Goal: Use online tool/utility: Utilize a website feature to perform a specific function

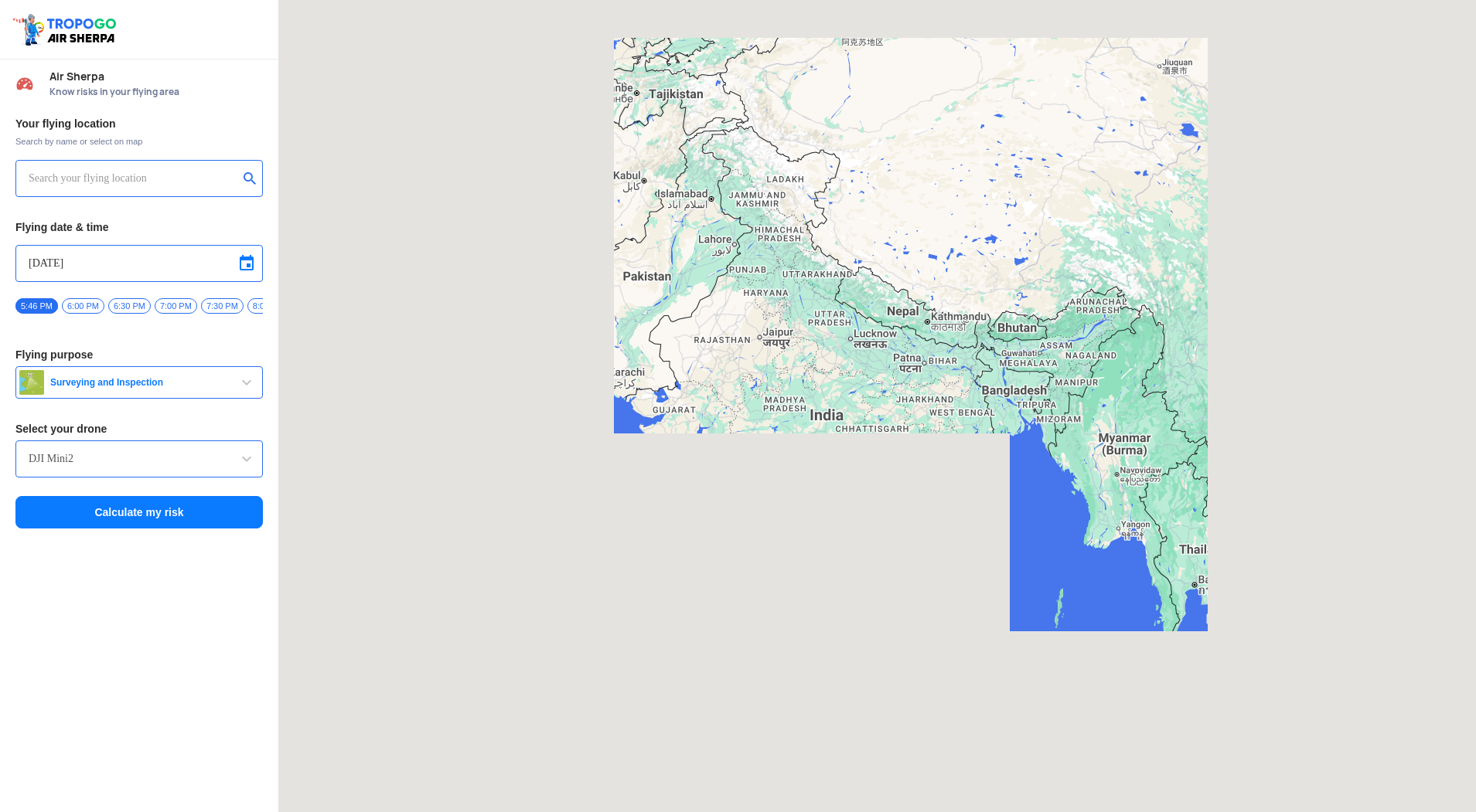
type input "[STREET_ADDRESS]"
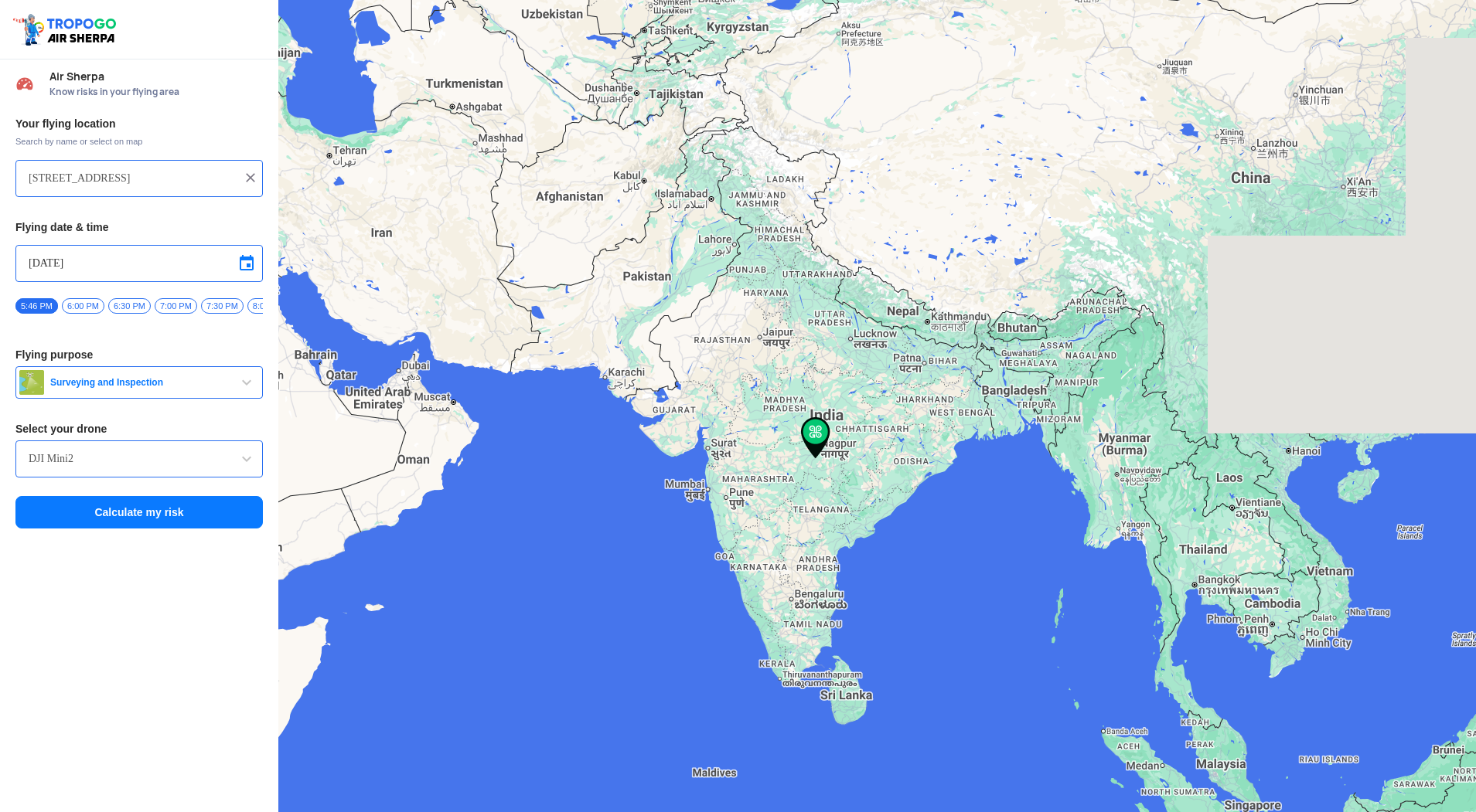
drag, startPoint x: 852, startPoint y: 500, endPoint x: 805, endPoint y: 313, distance: 192.8
click at [805, 313] on div at bounding box center [877, 406] width 1198 height 812
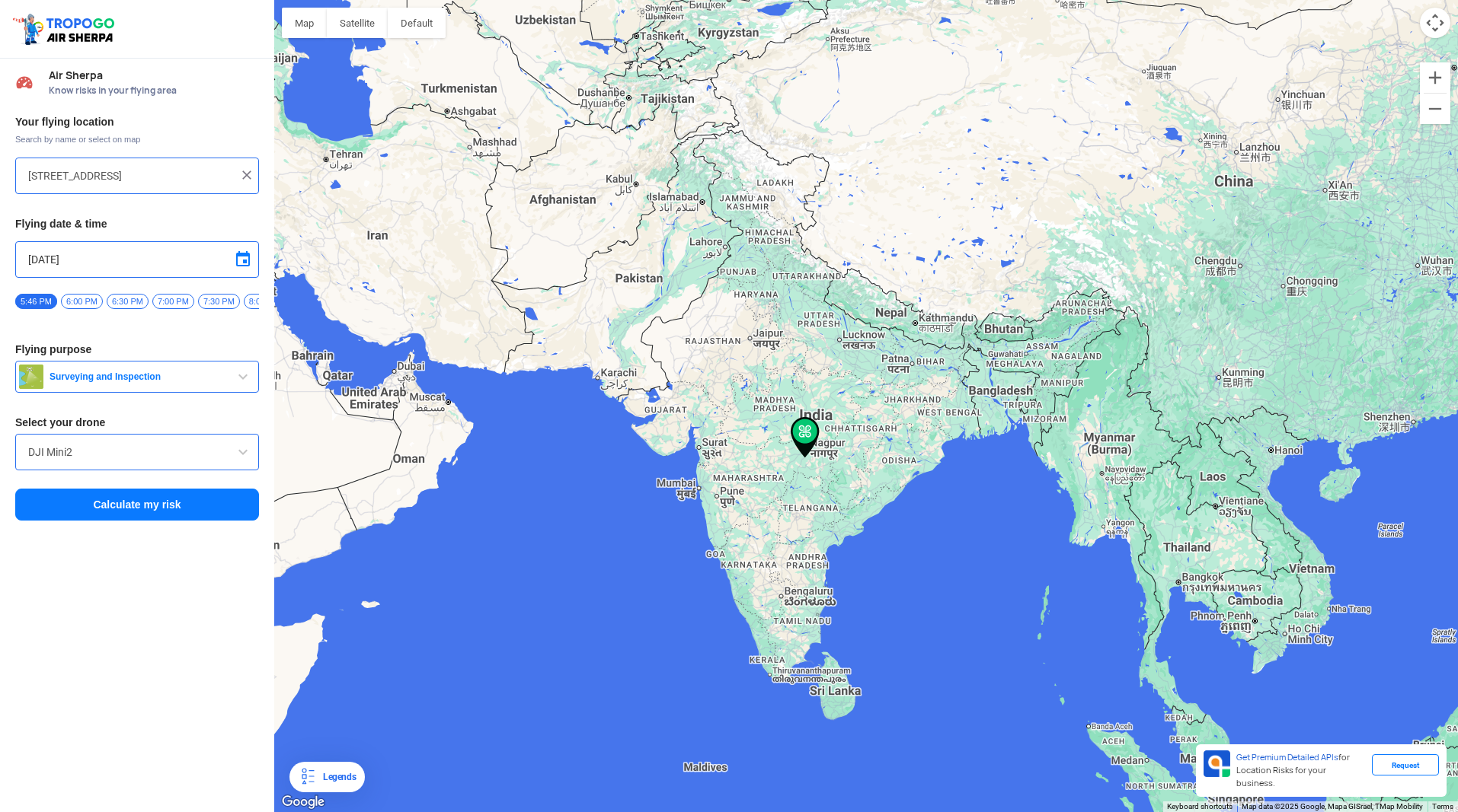
drag, startPoint x: 734, startPoint y: 431, endPoint x: 713, endPoint y: 403, distance: 35.0
click at [700, 315] on div at bounding box center [866, 406] width 1184 height 812
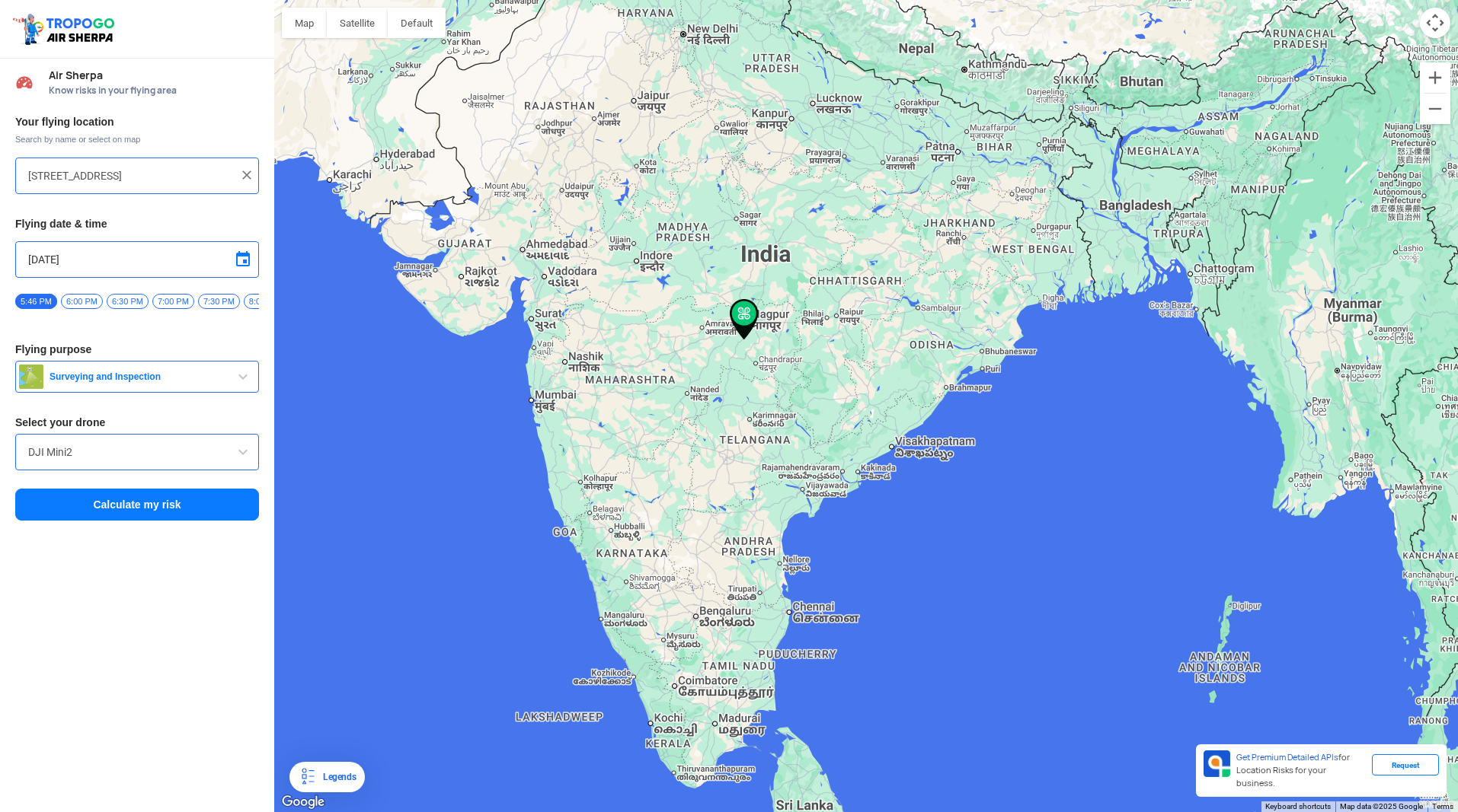
drag, startPoint x: 728, startPoint y: 607, endPoint x: 806, endPoint y: 339, distance: 279.1
click at [806, 339] on div at bounding box center [866, 406] width 1184 height 812
click at [239, 165] on div "[STREET_ADDRESS]" at bounding box center [137, 176] width 244 height 37
click at [248, 177] on img at bounding box center [247, 175] width 15 height 15
click at [174, 178] on input "text" at bounding box center [131, 176] width 207 height 18
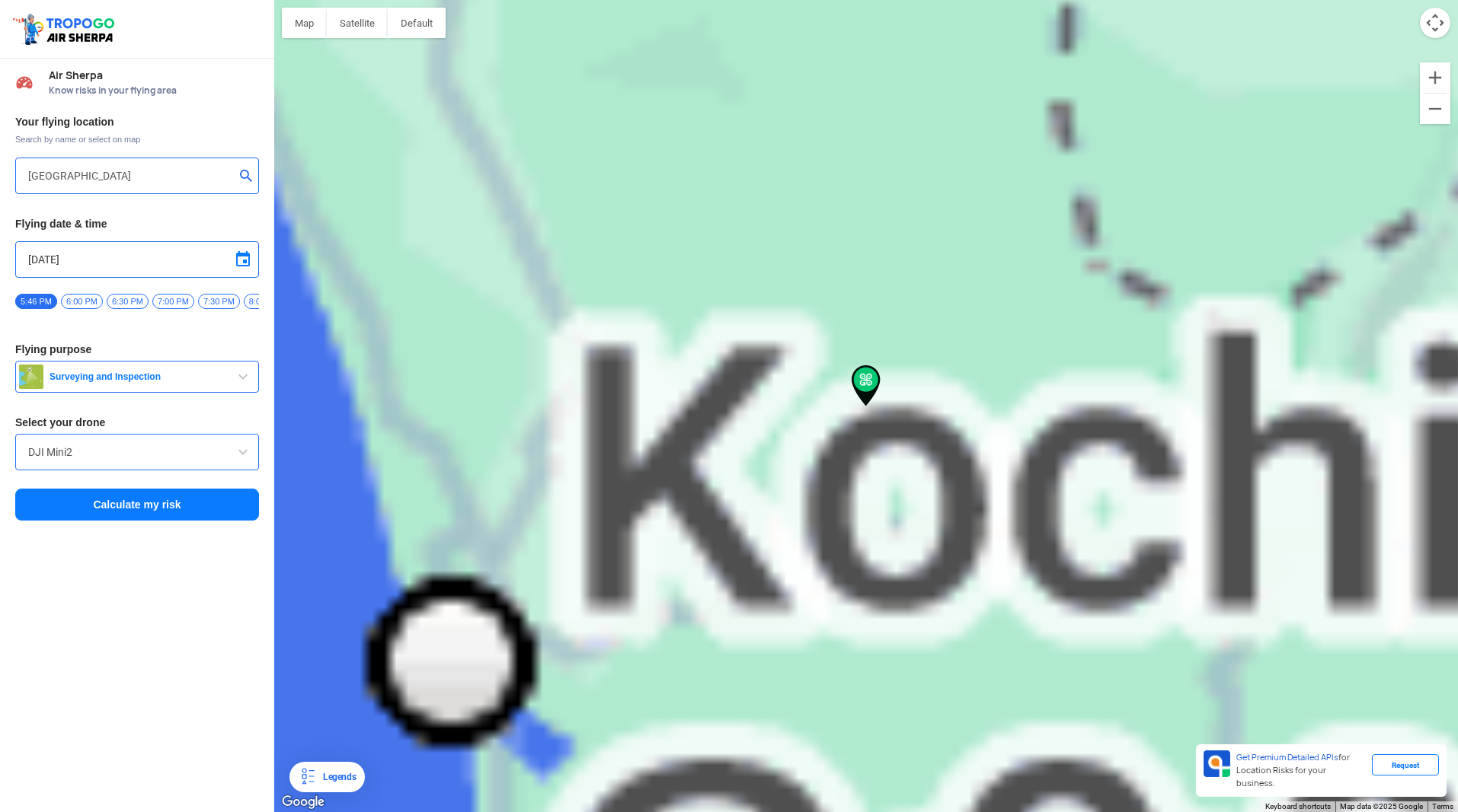
type input "Ayyampuzha, [GEOGRAPHIC_DATA] 686681, [GEOGRAPHIC_DATA]"
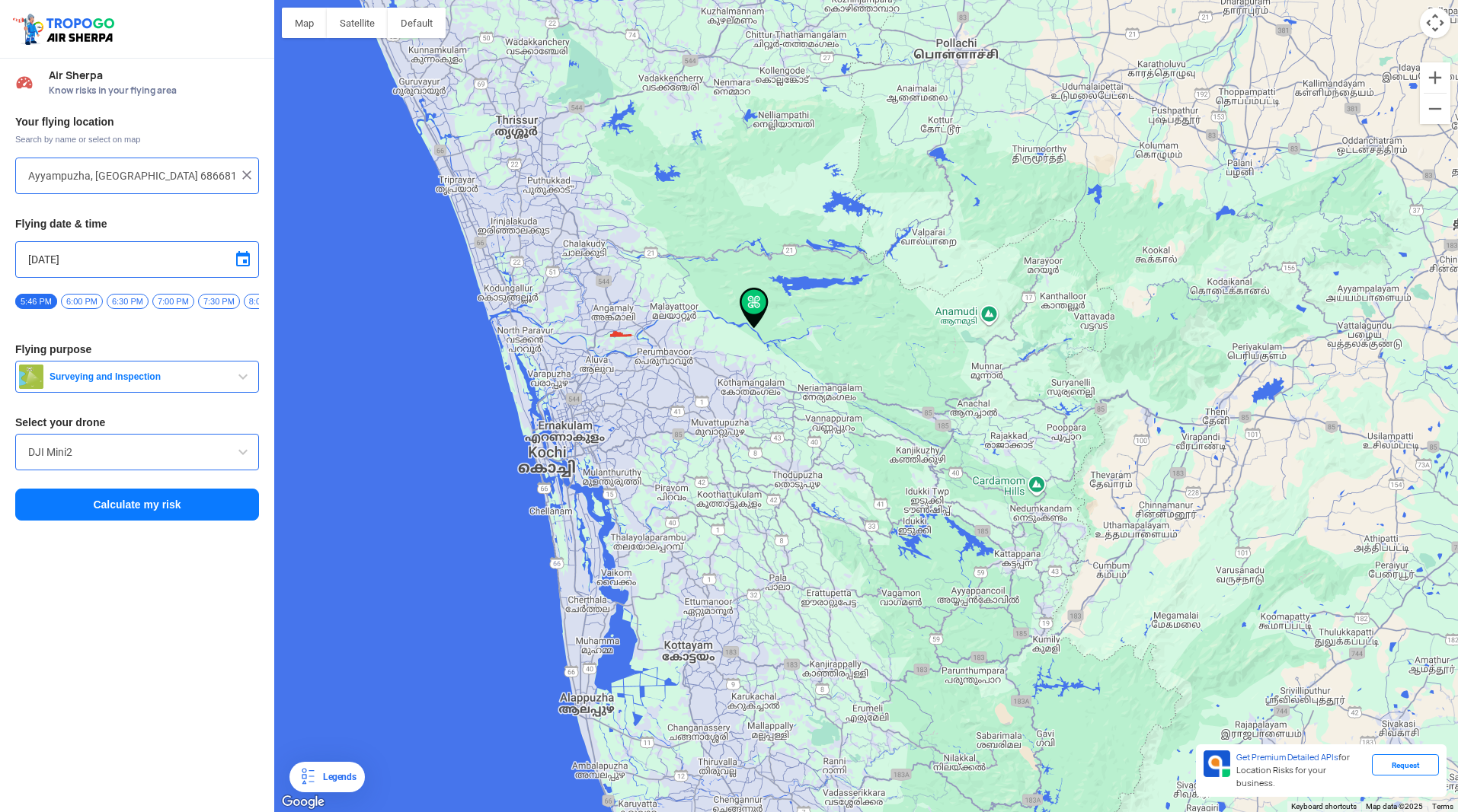
drag, startPoint x: 580, startPoint y: 420, endPoint x: 587, endPoint y: 324, distance: 96.3
click at [587, 324] on div at bounding box center [866, 406] width 1184 height 812
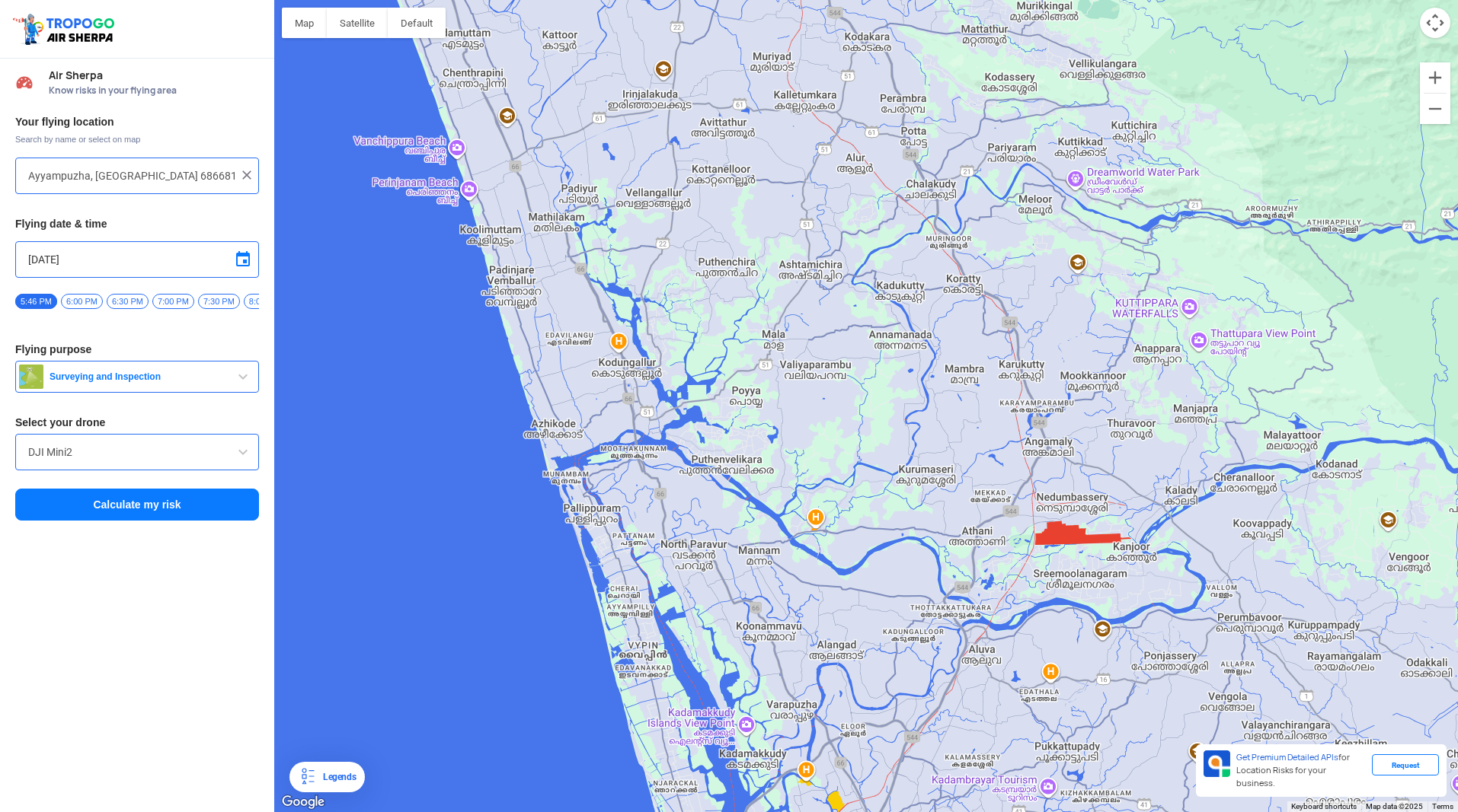
drag, startPoint x: 580, startPoint y: 544, endPoint x: 940, endPoint y: 551, distance: 360.1
click at [940, 551] on div at bounding box center [866, 406] width 1184 height 812
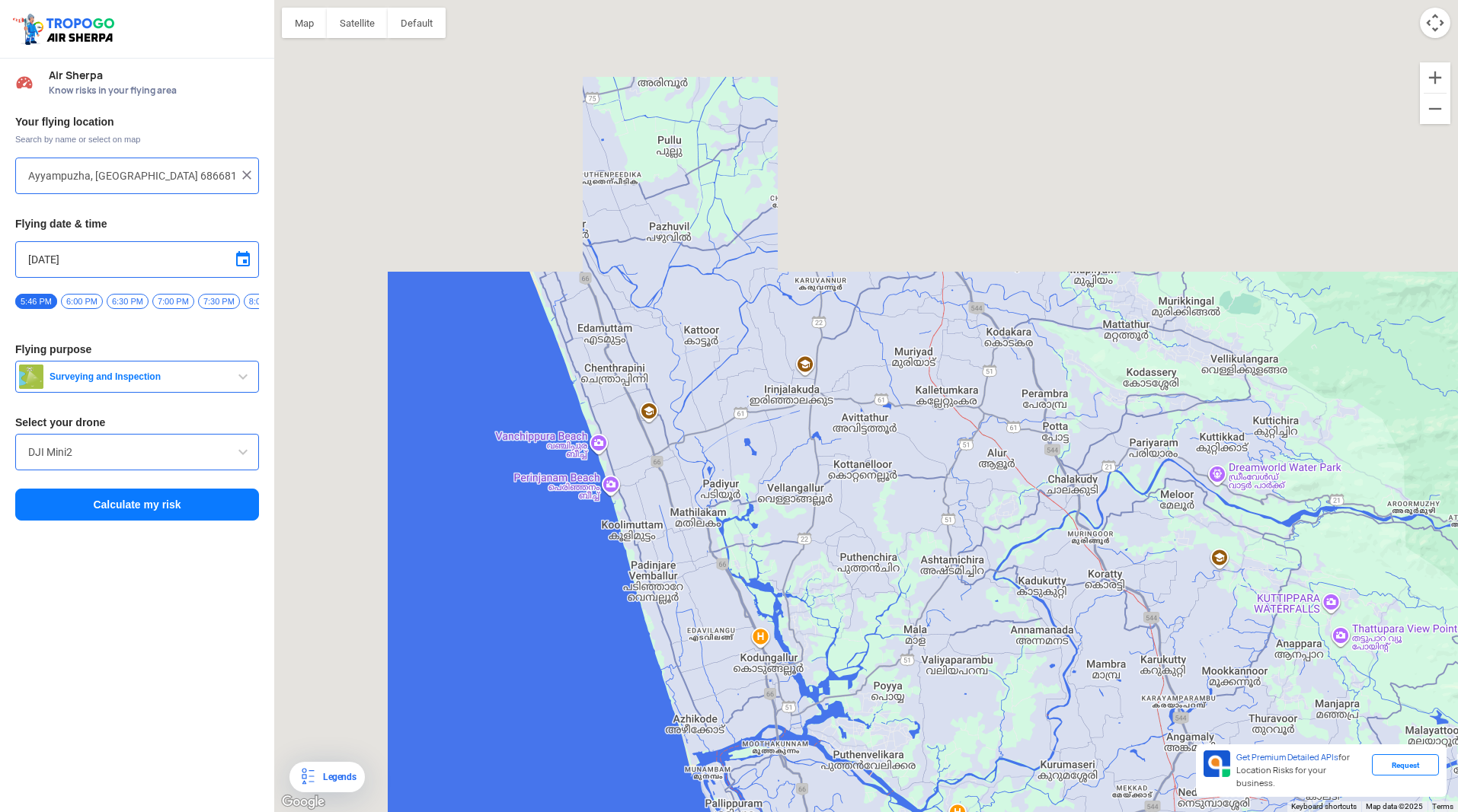
drag, startPoint x: 712, startPoint y: 395, endPoint x: 857, endPoint y: 694, distance: 332.3
click at [857, 694] on div at bounding box center [866, 406] width 1184 height 812
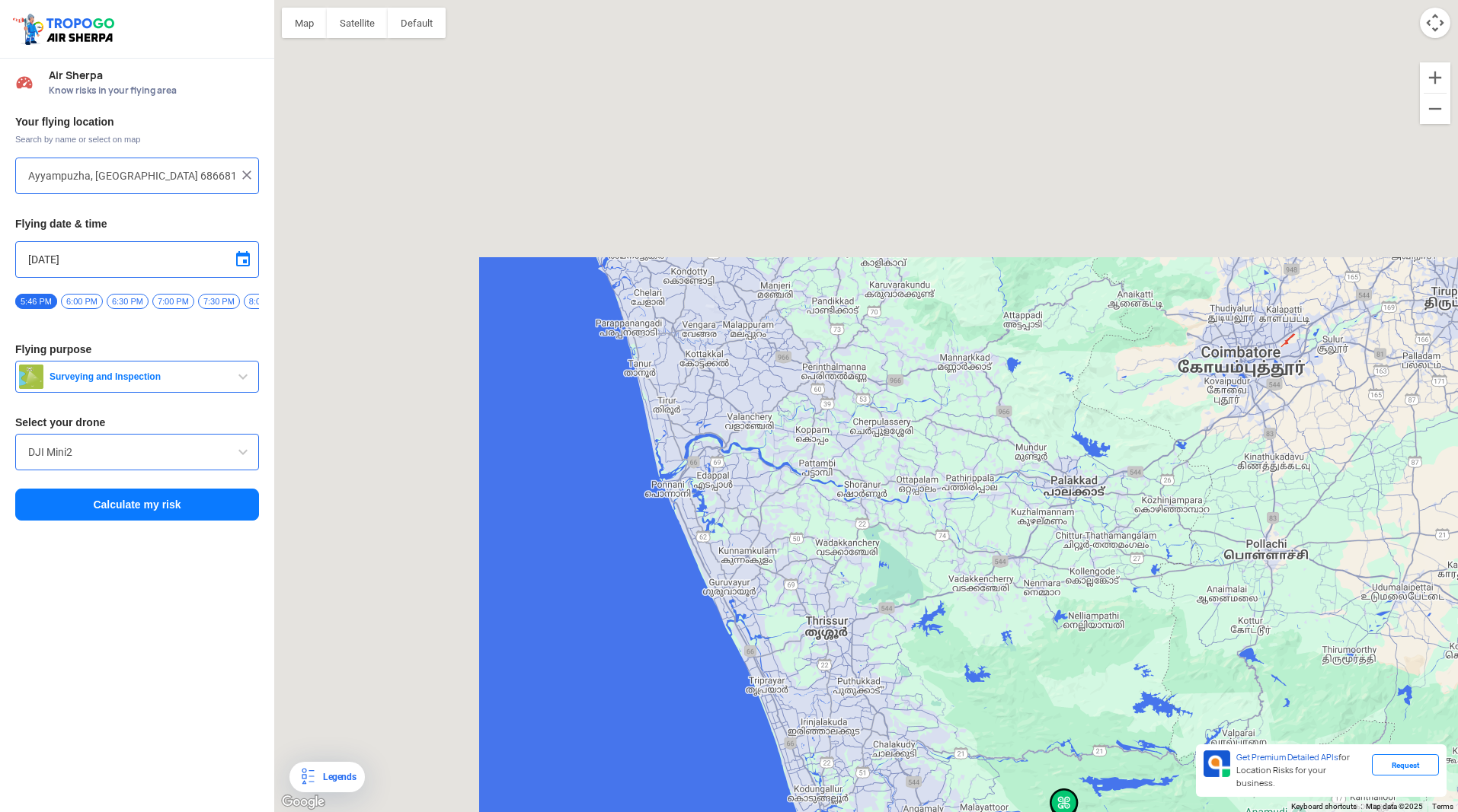
drag, startPoint x: 739, startPoint y: 190, endPoint x: 813, endPoint y: 619, distance: 435.3
click at [813, 619] on div at bounding box center [866, 406] width 1184 height 812
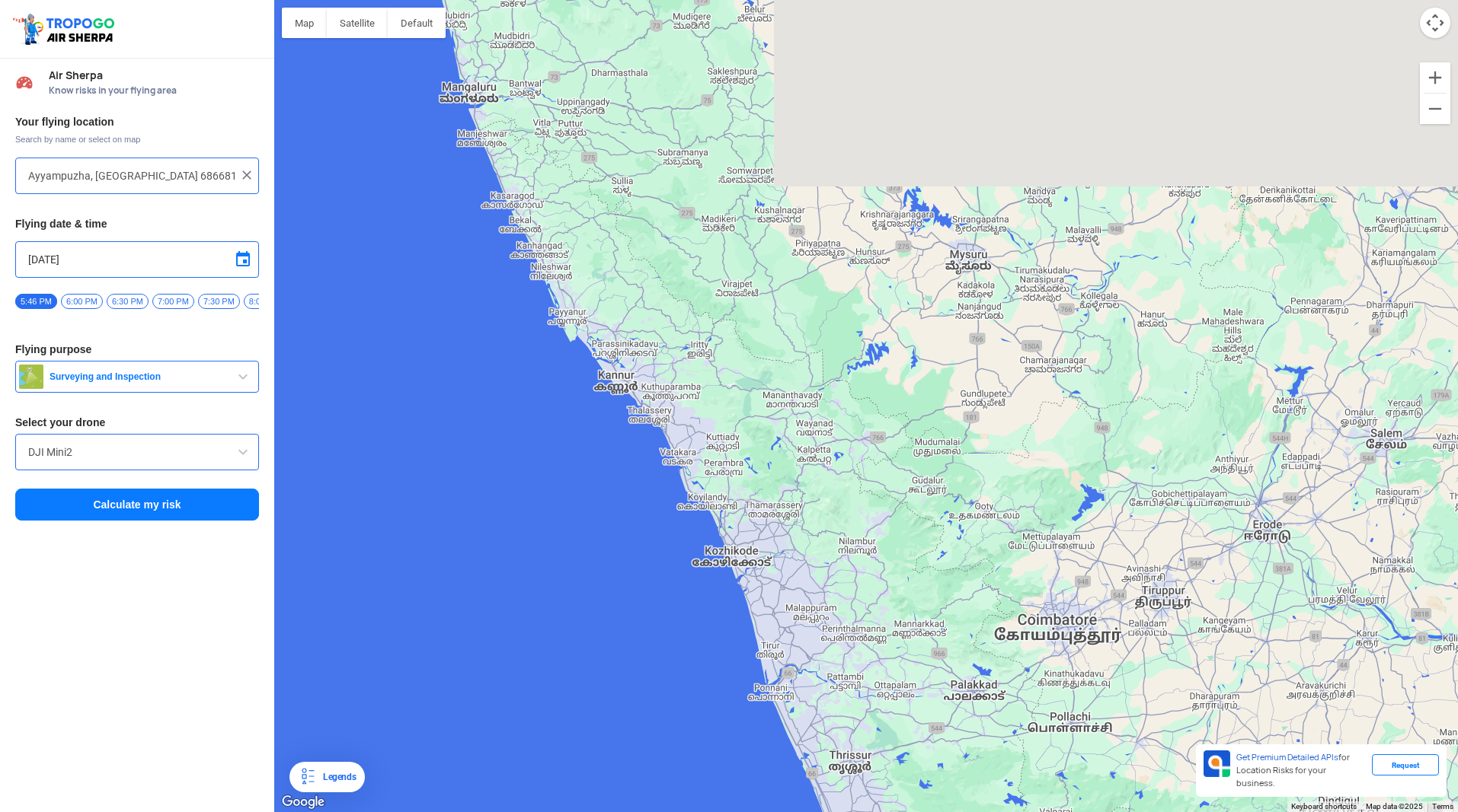
drag, startPoint x: 698, startPoint y: 383, endPoint x: 780, endPoint y: 614, distance: 245.1
click at [780, 614] on div at bounding box center [866, 406] width 1184 height 812
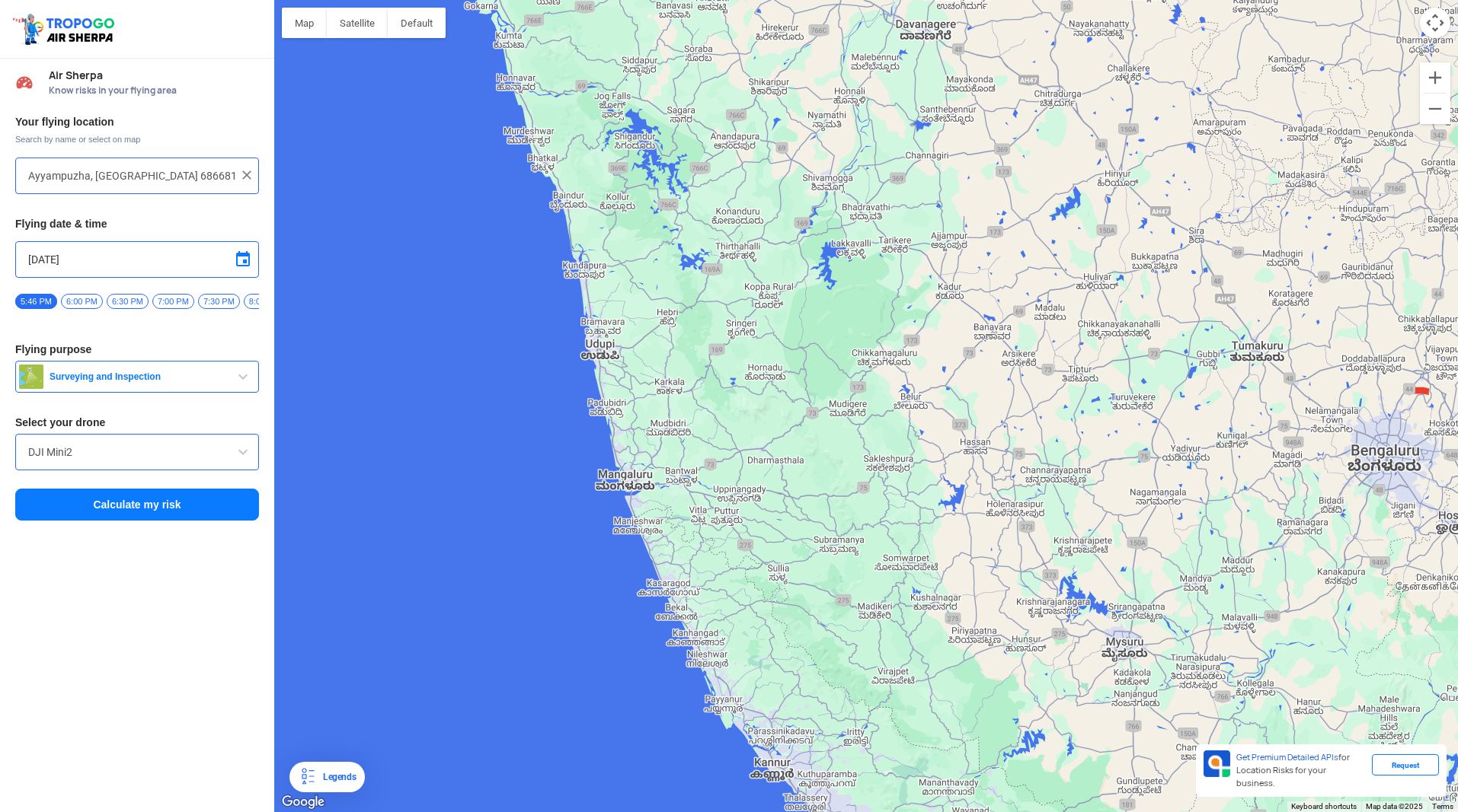
drag, startPoint x: 591, startPoint y: 317, endPoint x: 695, endPoint y: 603, distance: 304.3
click at [744, 697] on div at bounding box center [866, 406] width 1184 height 812
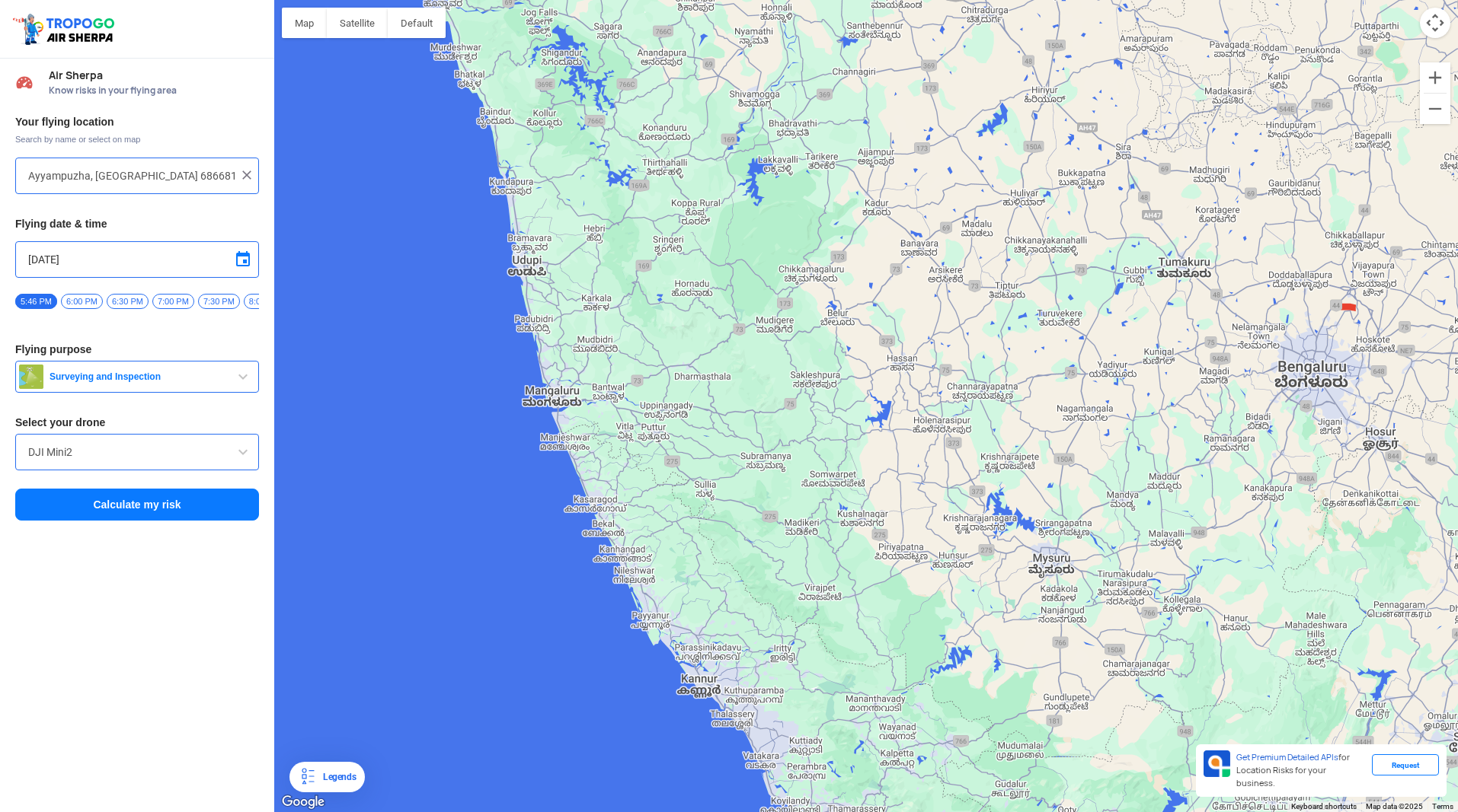
drag, startPoint x: 733, startPoint y: 603, endPoint x: 636, endPoint y: 510, distance: 134.4
click at [652, 513] on div at bounding box center [866, 406] width 1184 height 812
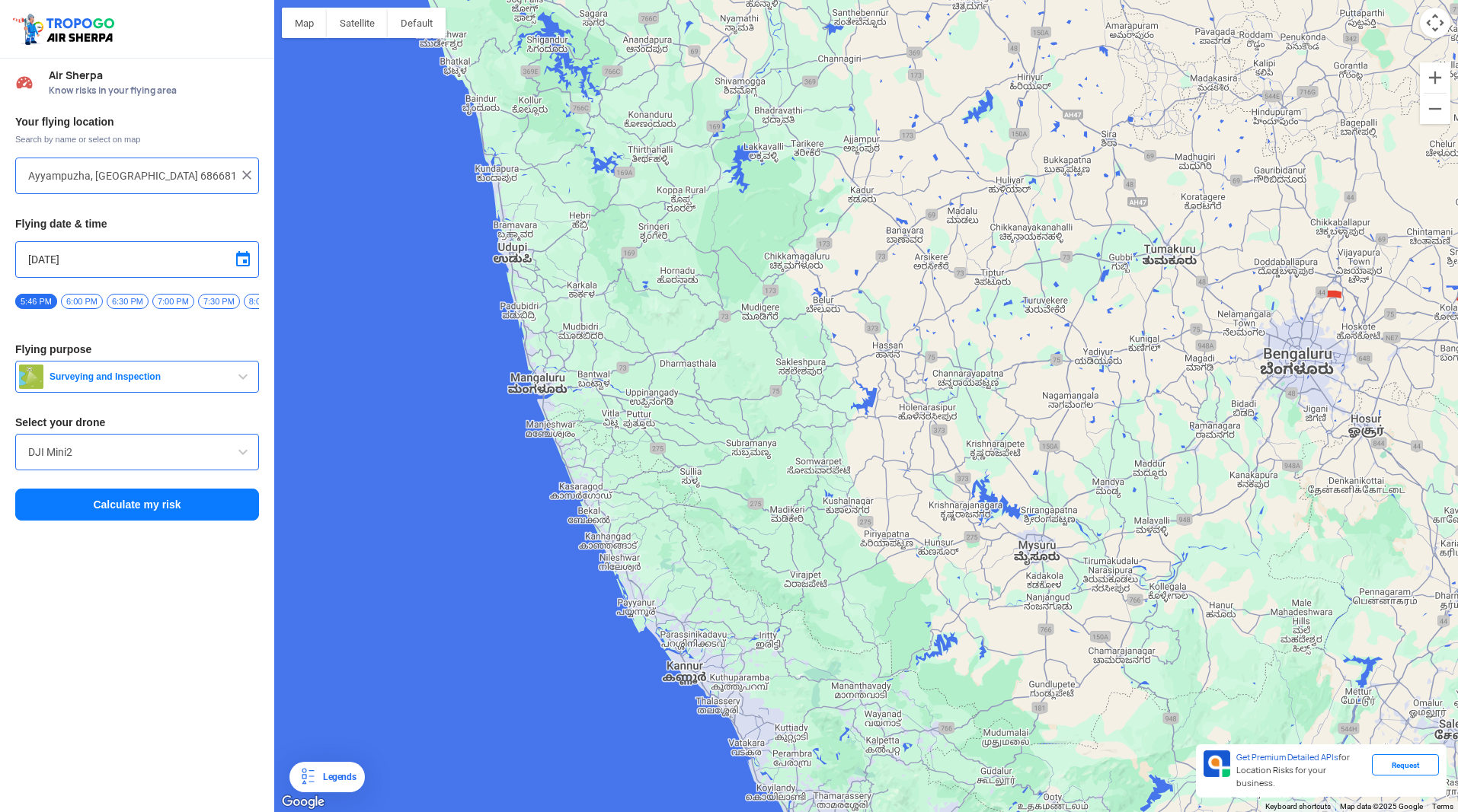
click at [226, 453] on input "DJI Mini2" at bounding box center [137, 452] width 218 height 18
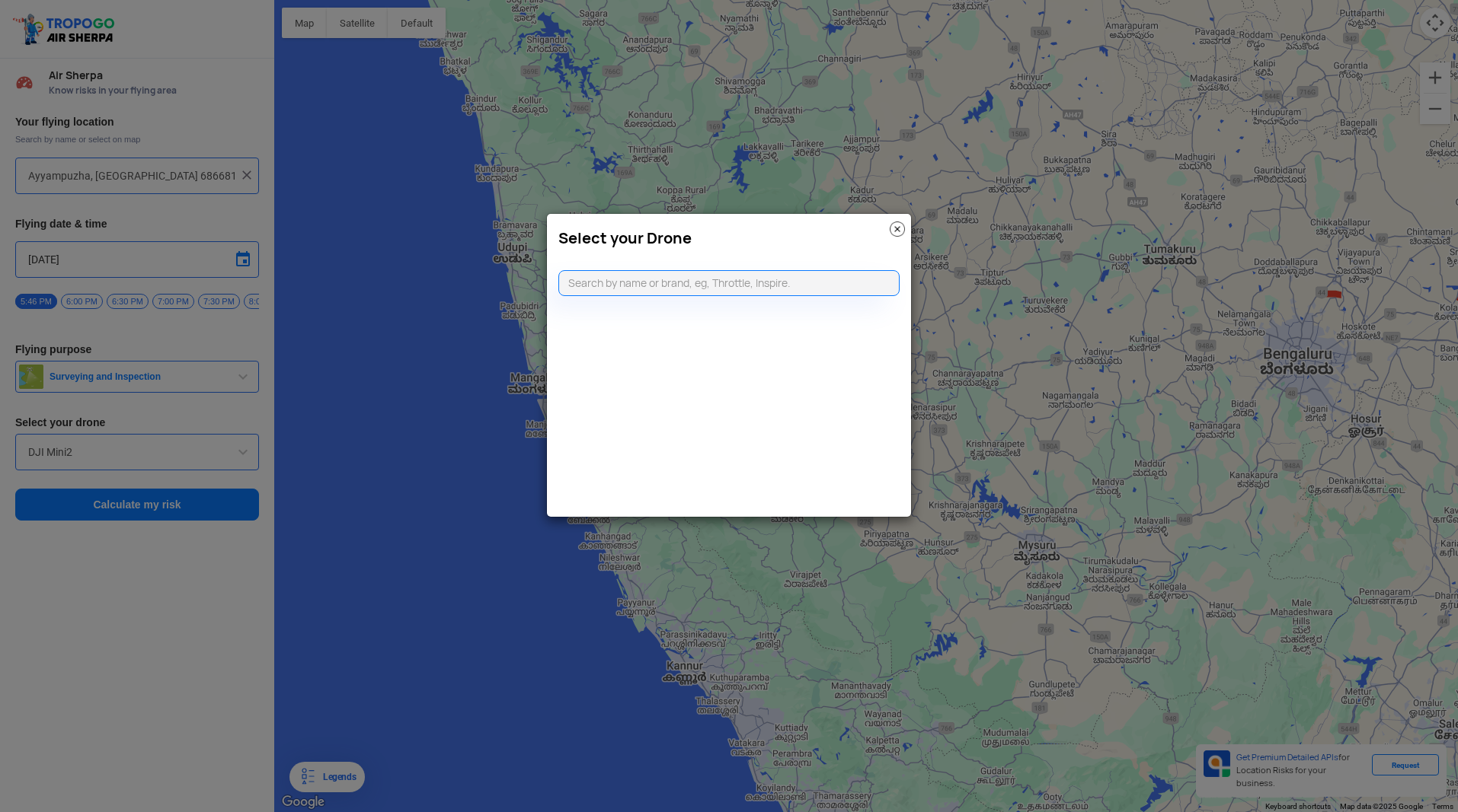
drag, startPoint x: 214, startPoint y: 417, endPoint x: 217, endPoint y: 437, distance: 20.2
click at [214, 417] on modal-container "Select your Drone" at bounding box center [729, 406] width 1458 height 812
click at [897, 234] on img at bounding box center [897, 229] width 15 height 15
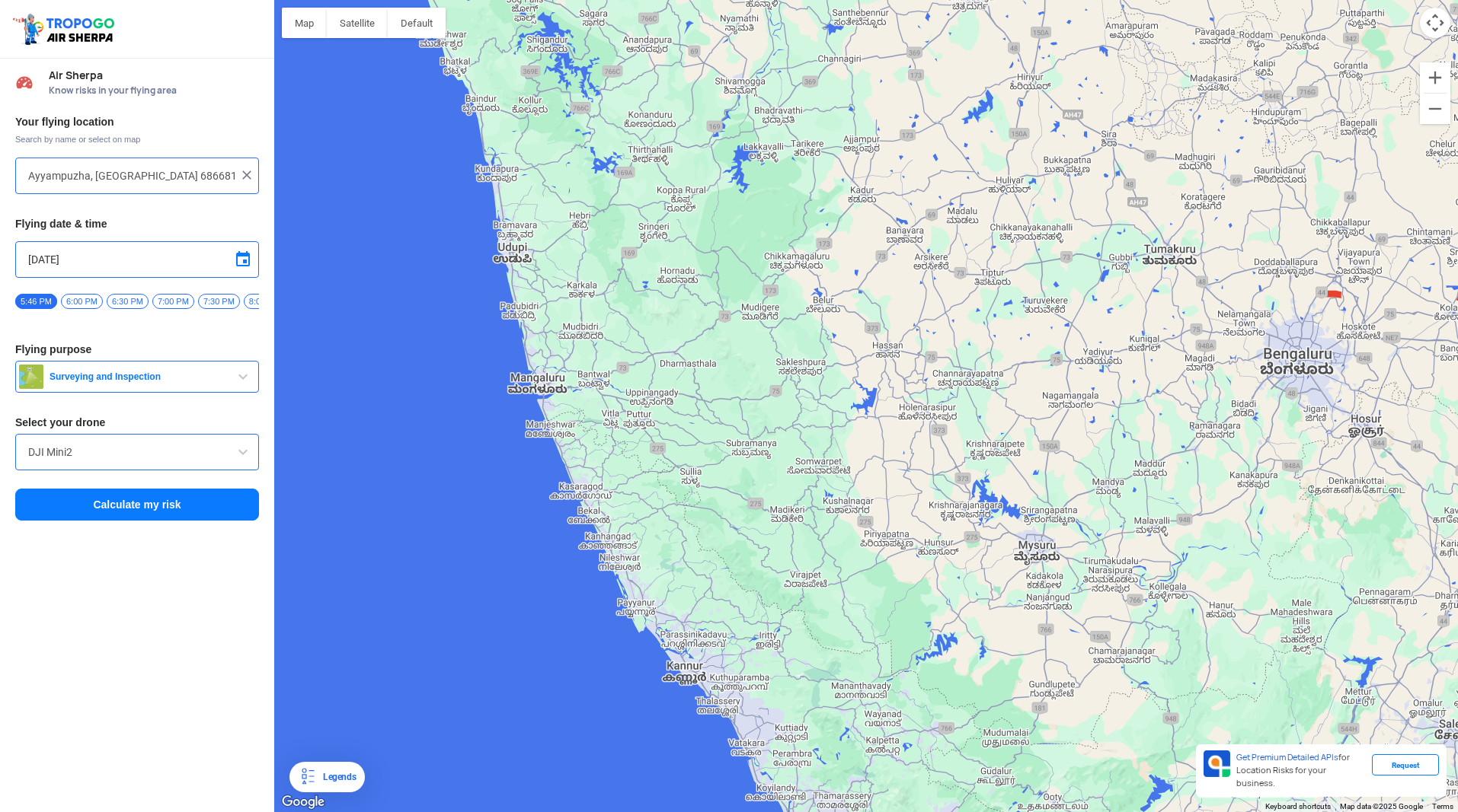
click at [245, 459] on span at bounding box center [243, 452] width 18 height 18
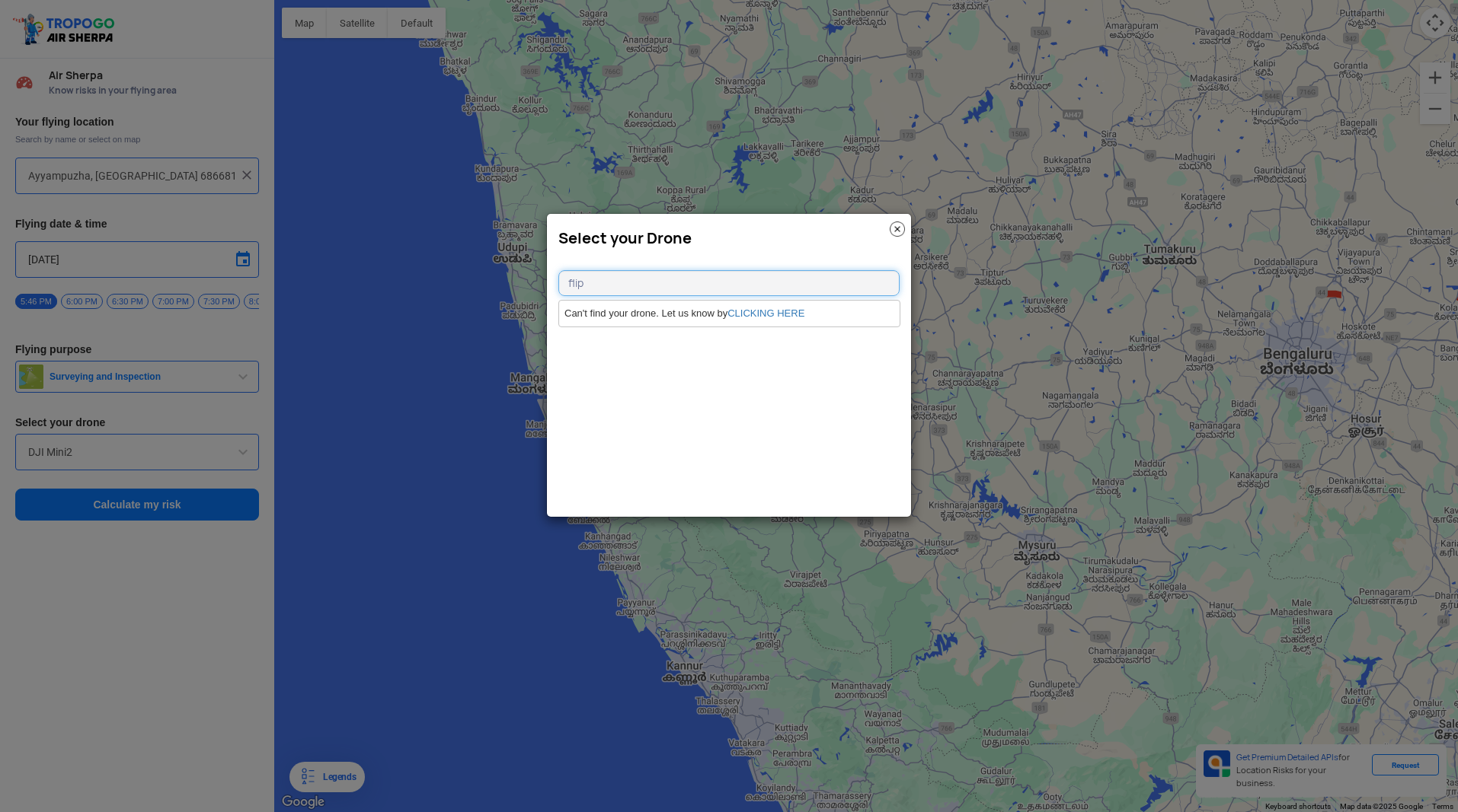
type input "flip"
click at [894, 235] on img at bounding box center [897, 229] width 15 height 15
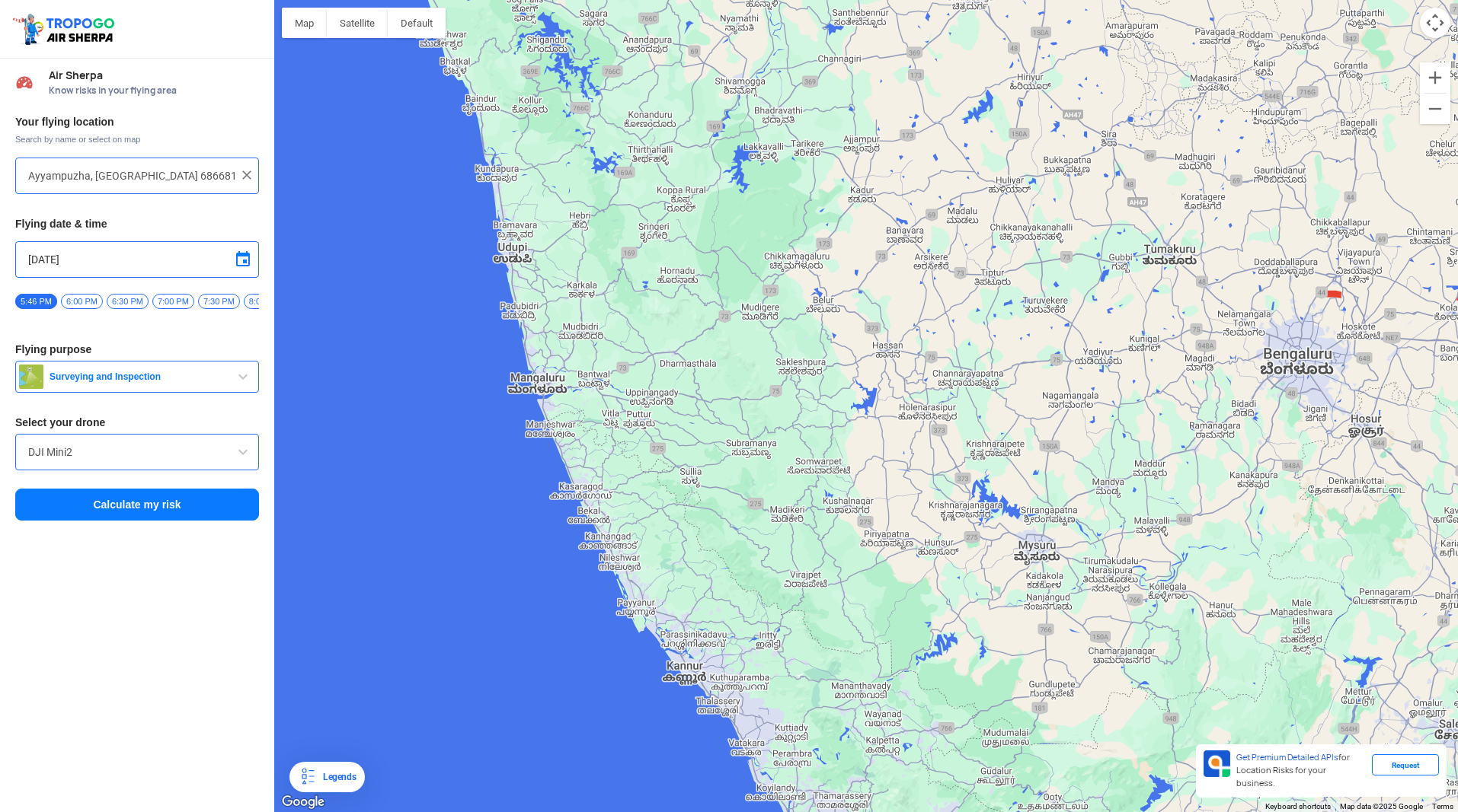
click at [223, 383] on span "Surveying and Inspection" at bounding box center [139, 377] width 191 height 12
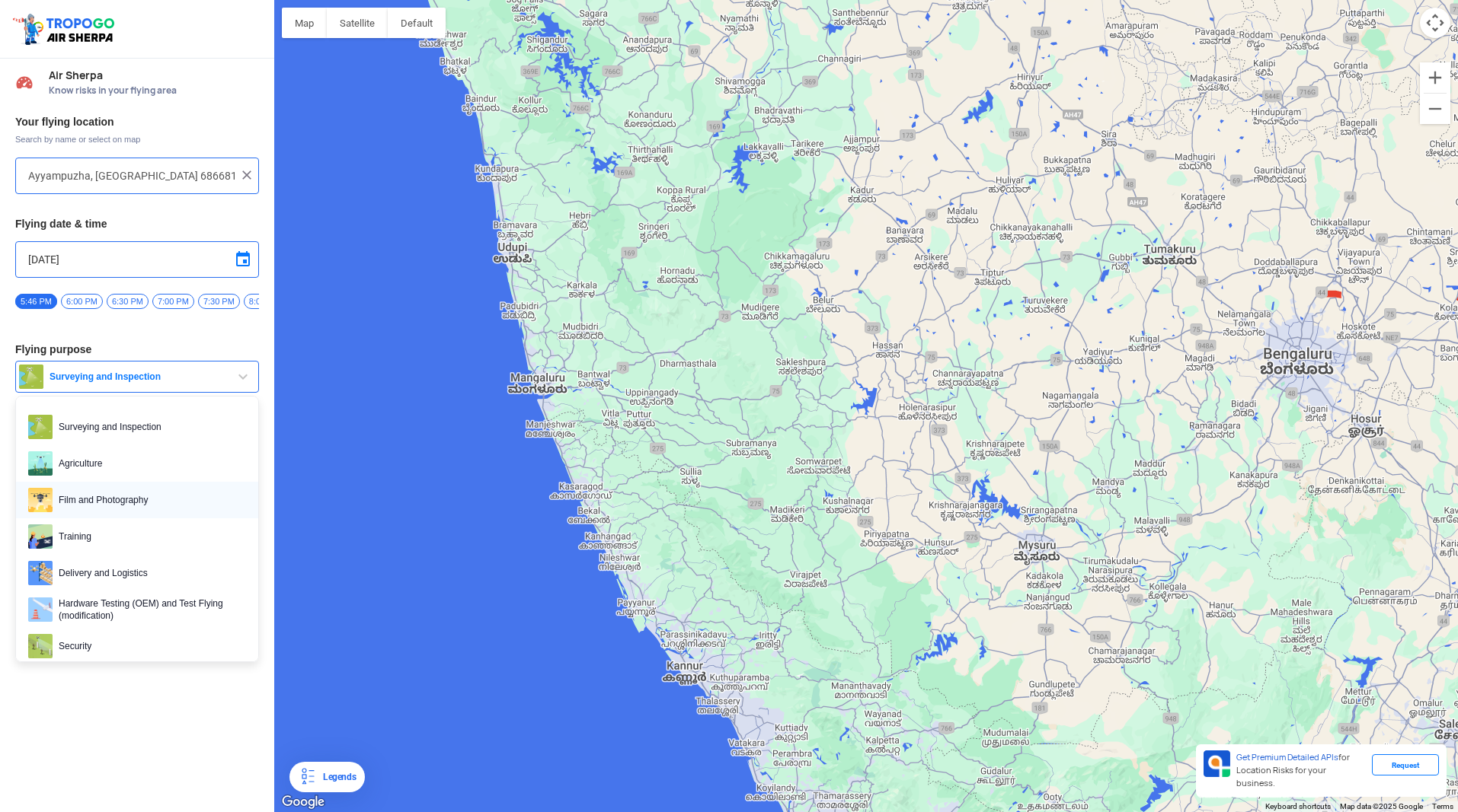
click at [163, 504] on span "Film and Photography" at bounding box center [149, 500] width 194 height 24
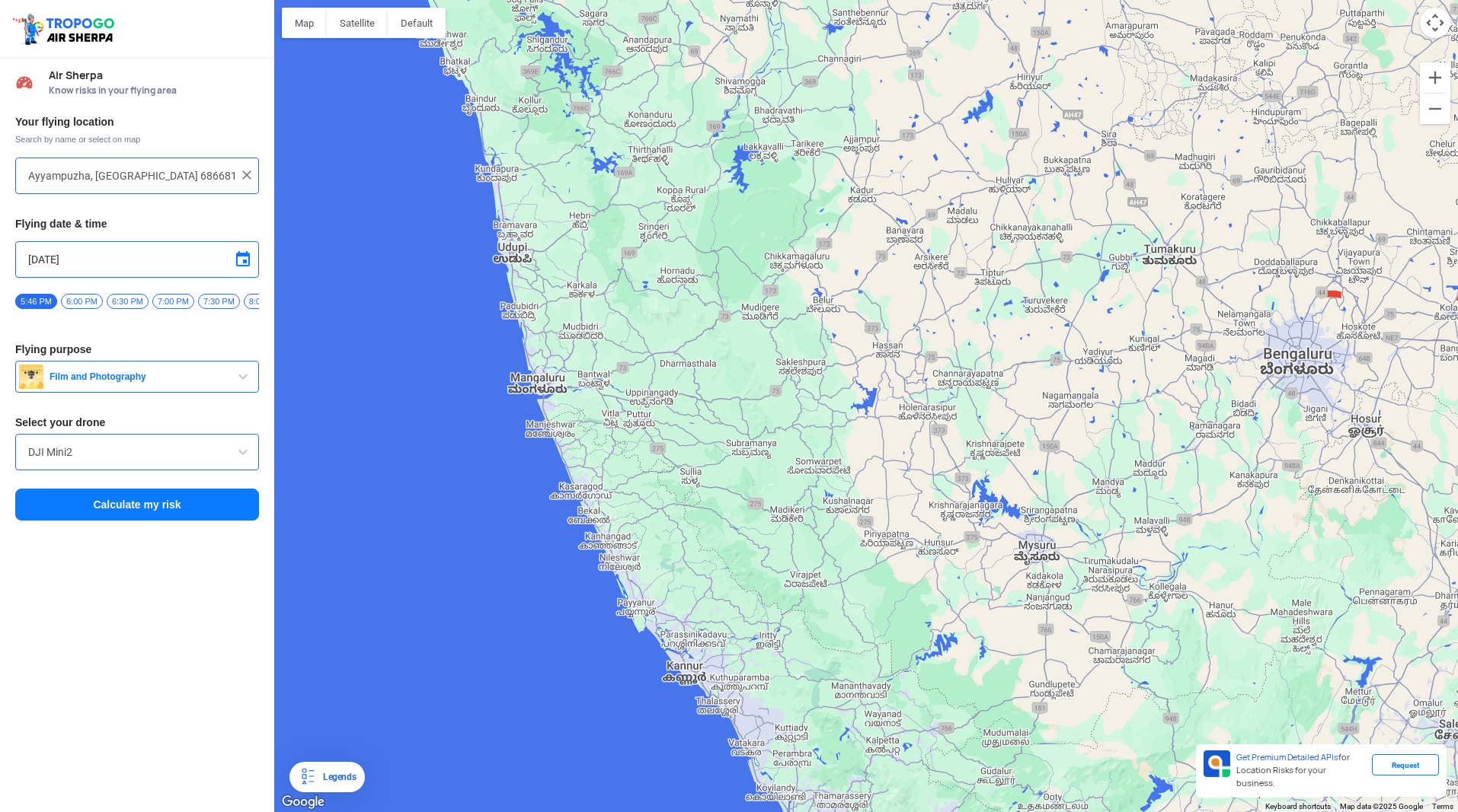
click at [181, 515] on button "Calculate my risk" at bounding box center [137, 505] width 244 height 32
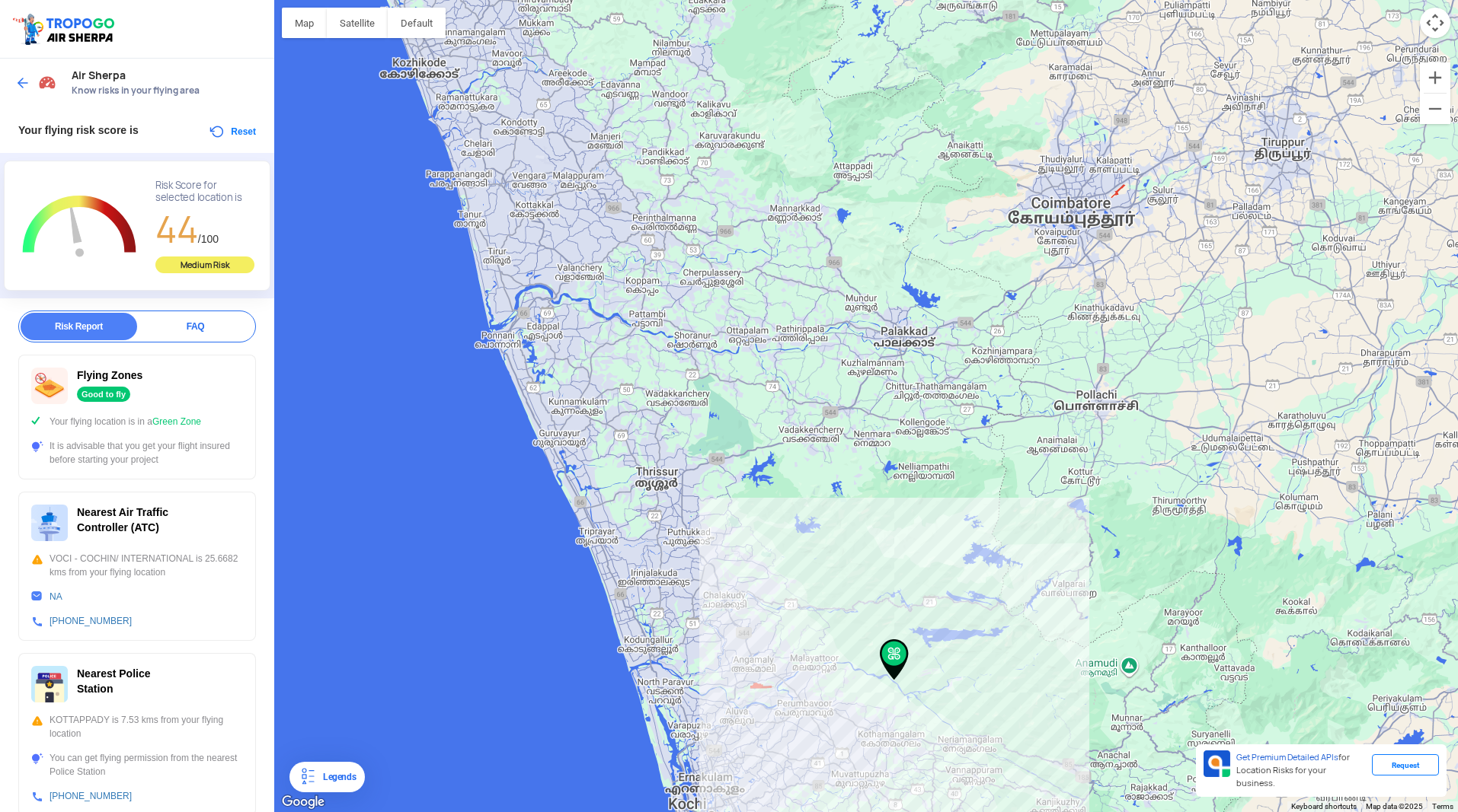
drag, startPoint x: 485, startPoint y: 450, endPoint x: 665, endPoint y: 587, distance: 226.2
click at [665, 587] on div at bounding box center [866, 406] width 1184 height 812
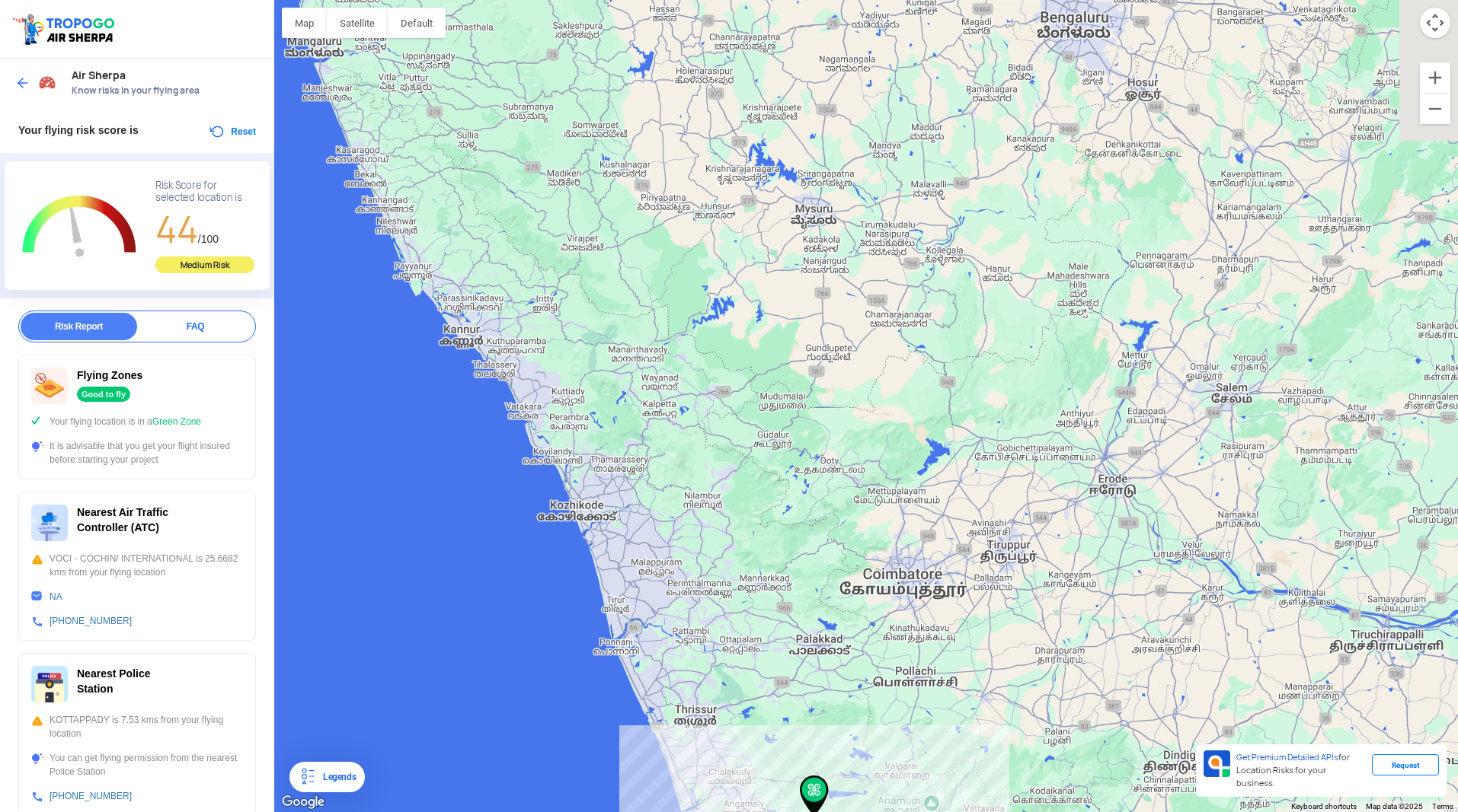
drag, startPoint x: 594, startPoint y: 299, endPoint x: 653, endPoint y: 605, distance: 311.6
click at [653, 605] on div at bounding box center [866, 406] width 1184 height 812
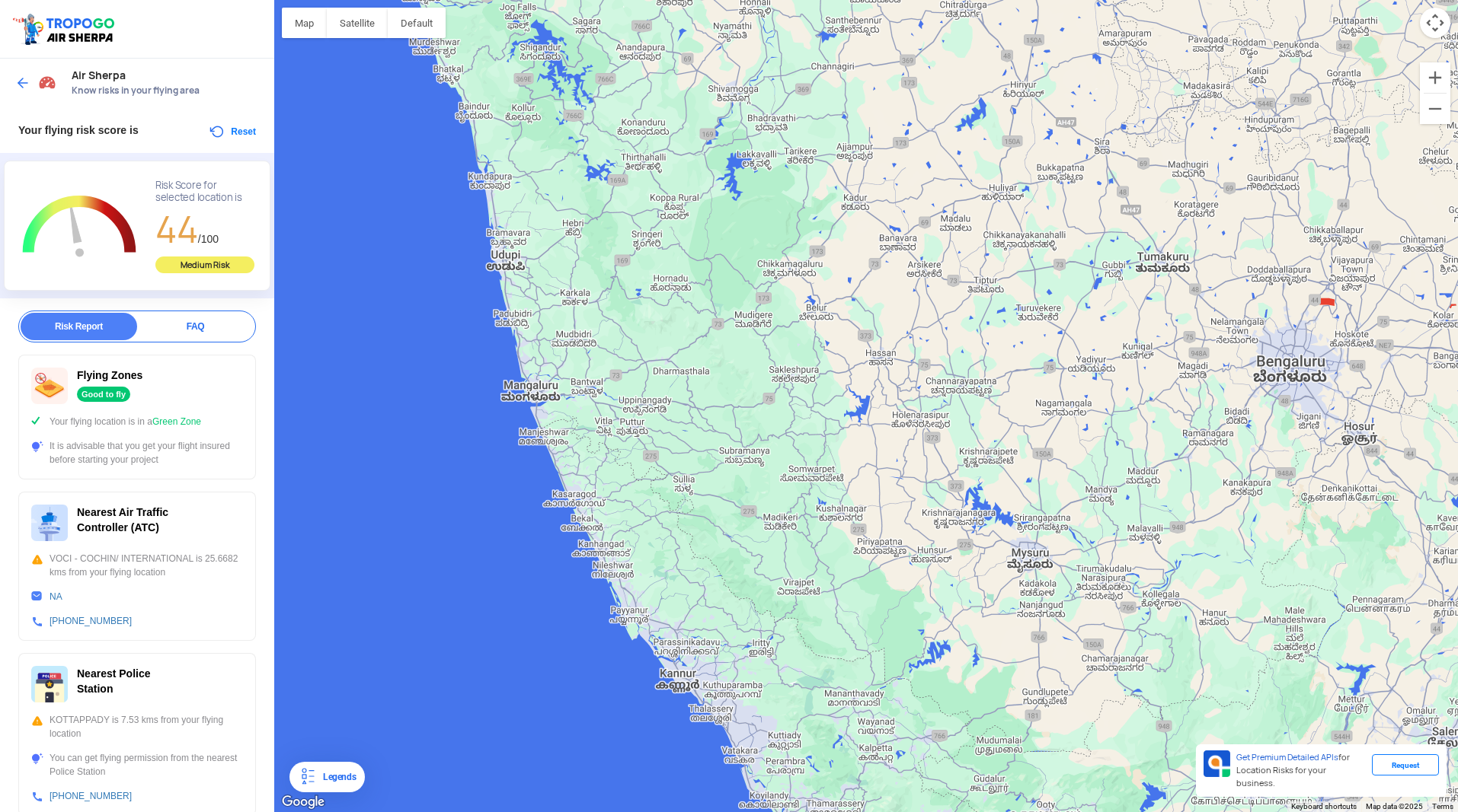
drag, startPoint x: 442, startPoint y: 308, endPoint x: 666, endPoint y: 643, distance: 403.0
click at [666, 643] on div at bounding box center [866, 406] width 1184 height 812
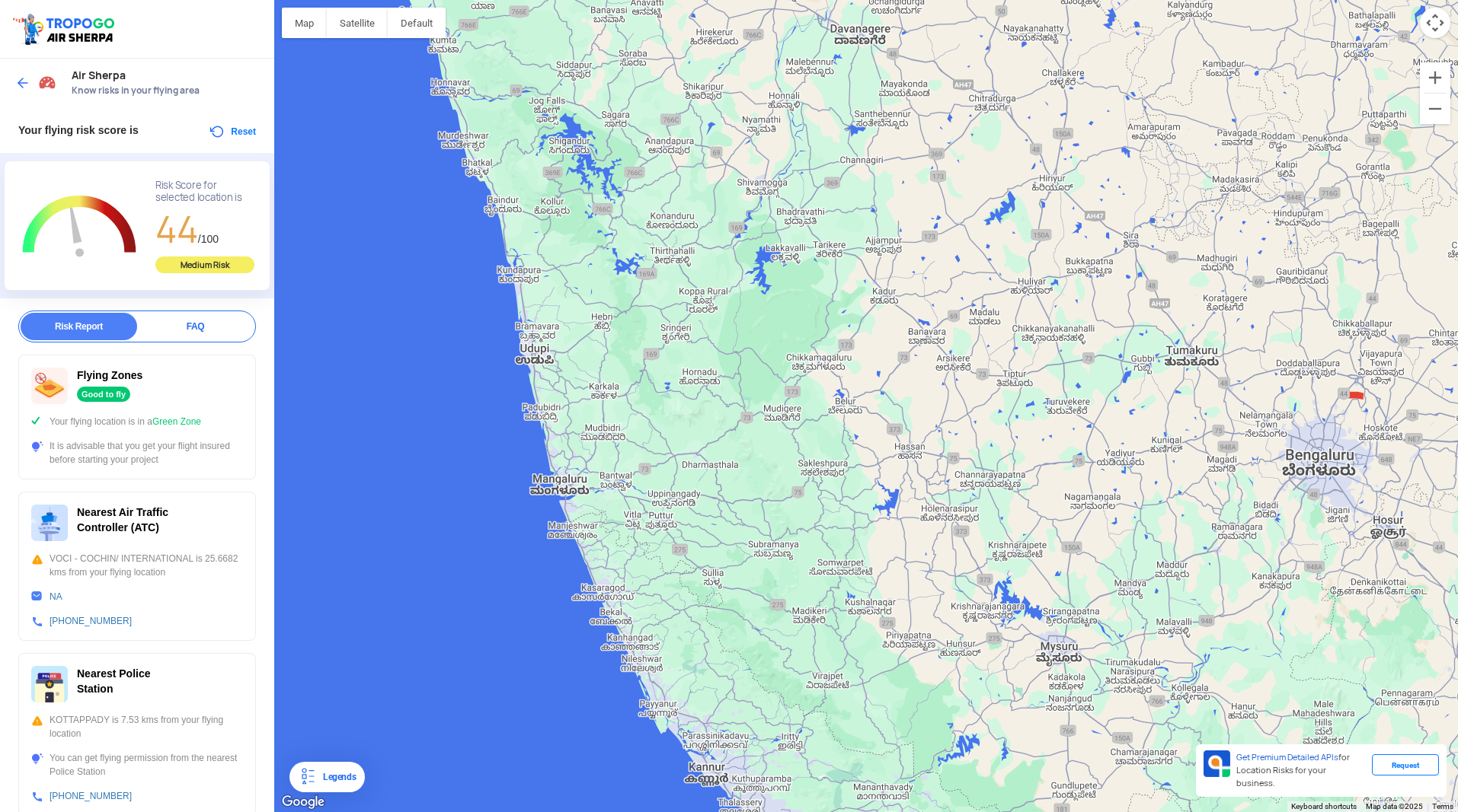
drag, startPoint x: 603, startPoint y: 331, endPoint x: 620, endPoint y: 408, distance: 78.9
click at [620, 408] on div at bounding box center [866, 406] width 1184 height 812
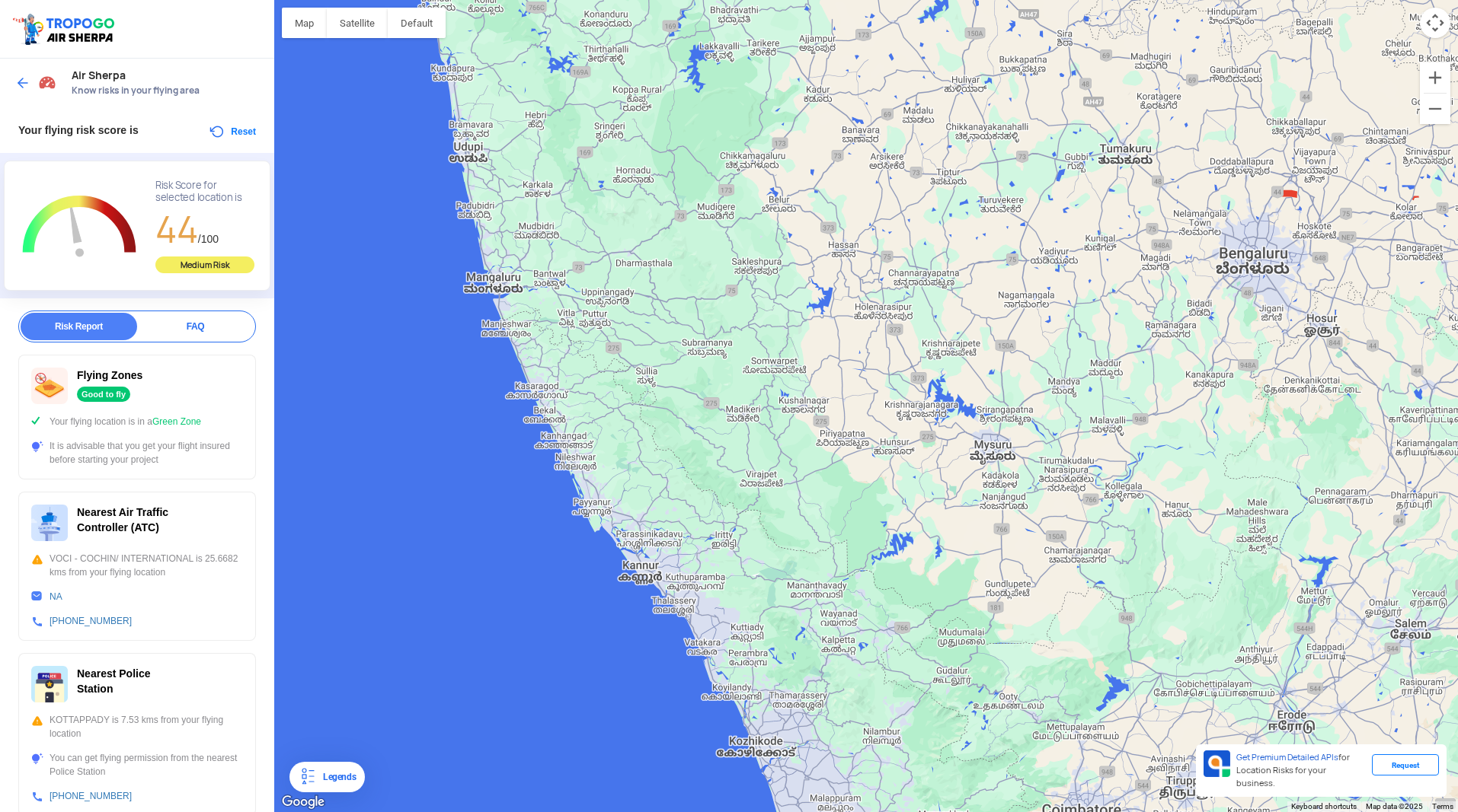
drag, startPoint x: 590, startPoint y: 464, endPoint x: 558, endPoint y: 347, distance: 121.3
click at [558, 347] on div at bounding box center [866, 406] width 1184 height 812
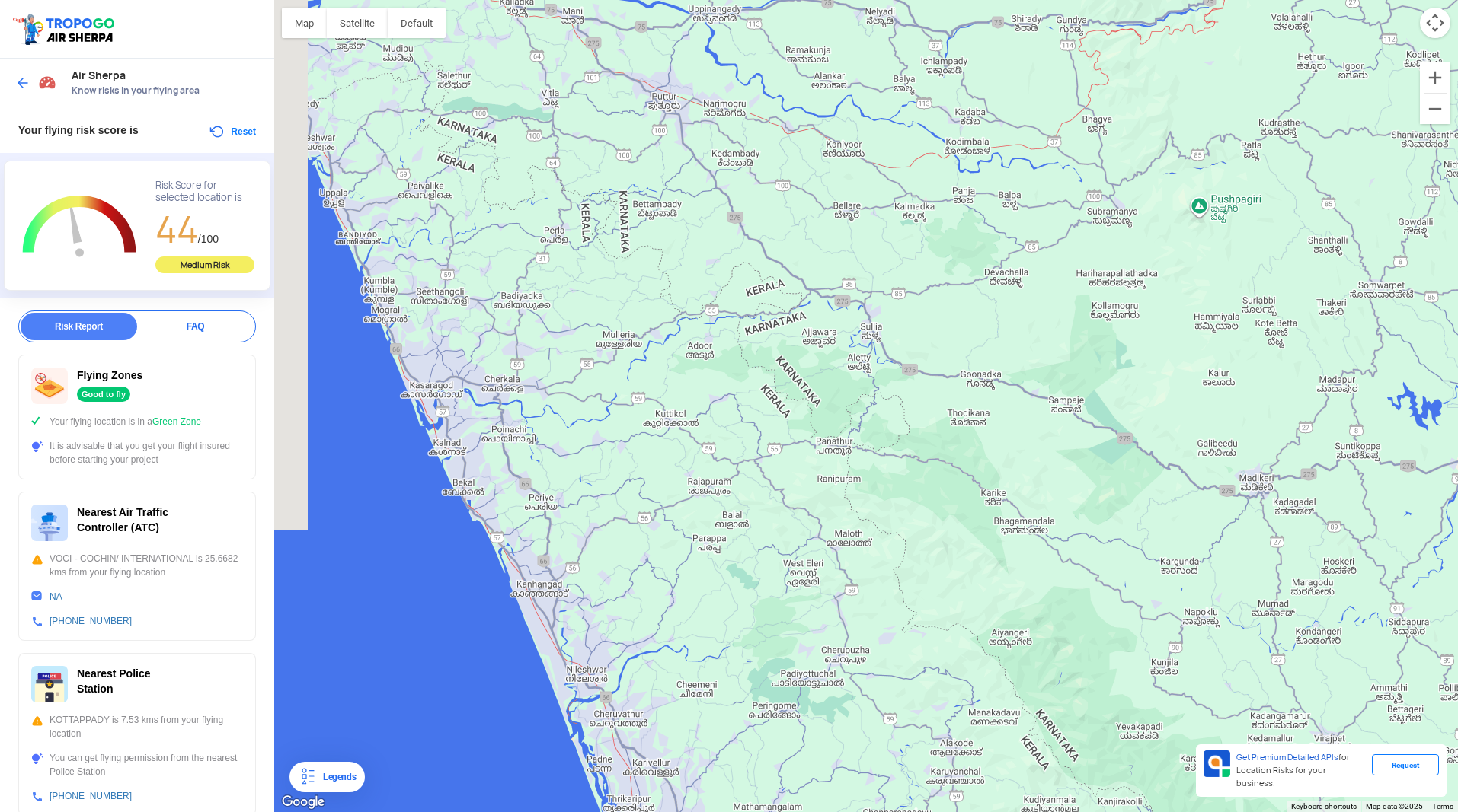
drag, startPoint x: 563, startPoint y: 393, endPoint x: 588, endPoint y: 433, distance: 47.2
click at [619, 440] on div at bounding box center [866, 406] width 1184 height 812
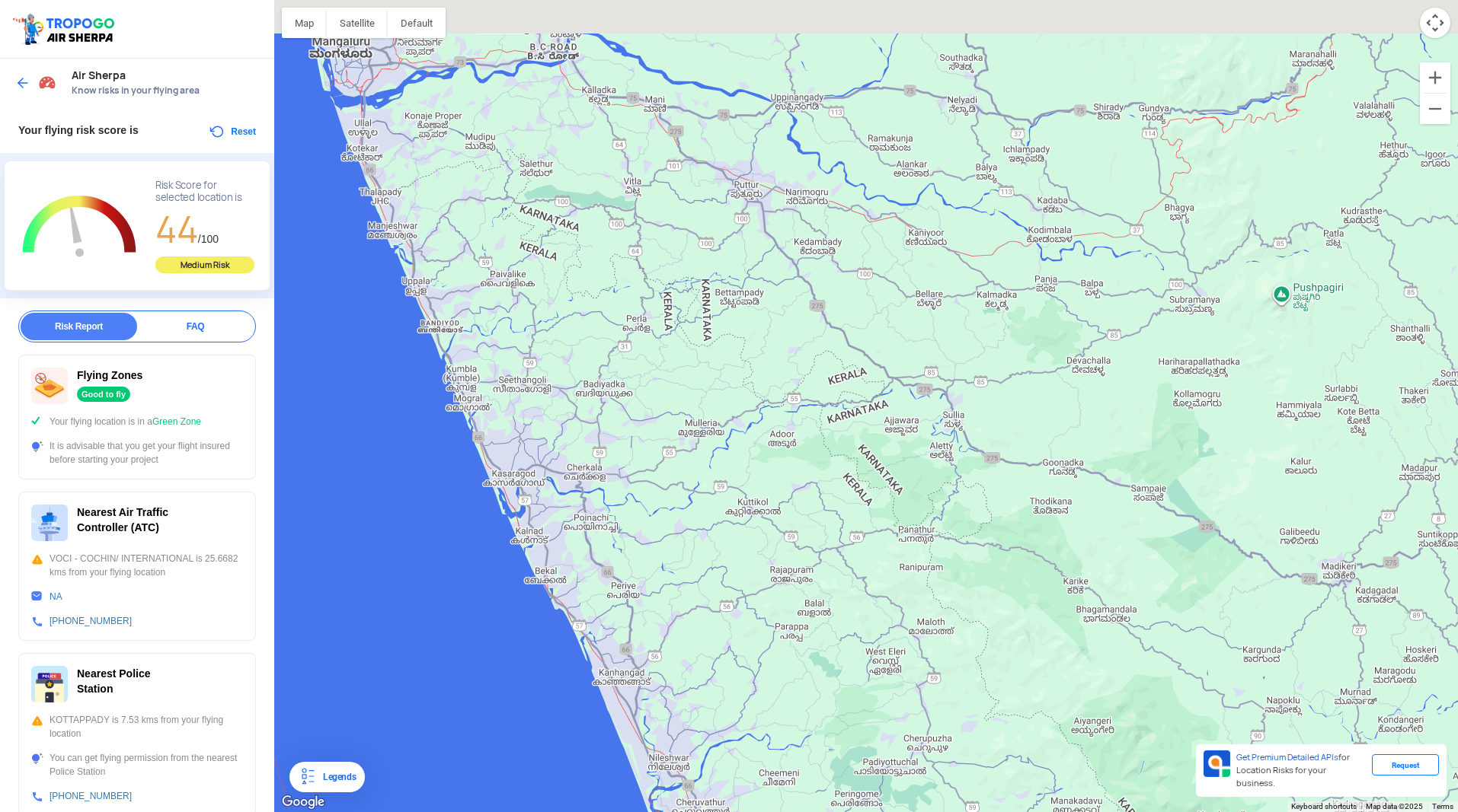
drag, startPoint x: 441, startPoint y: 281, endPoint x: 522, endPoint y: 366, distance: 117.4
click at [522, 366] on div at bounding box center [866, 406] width 1184 height 812
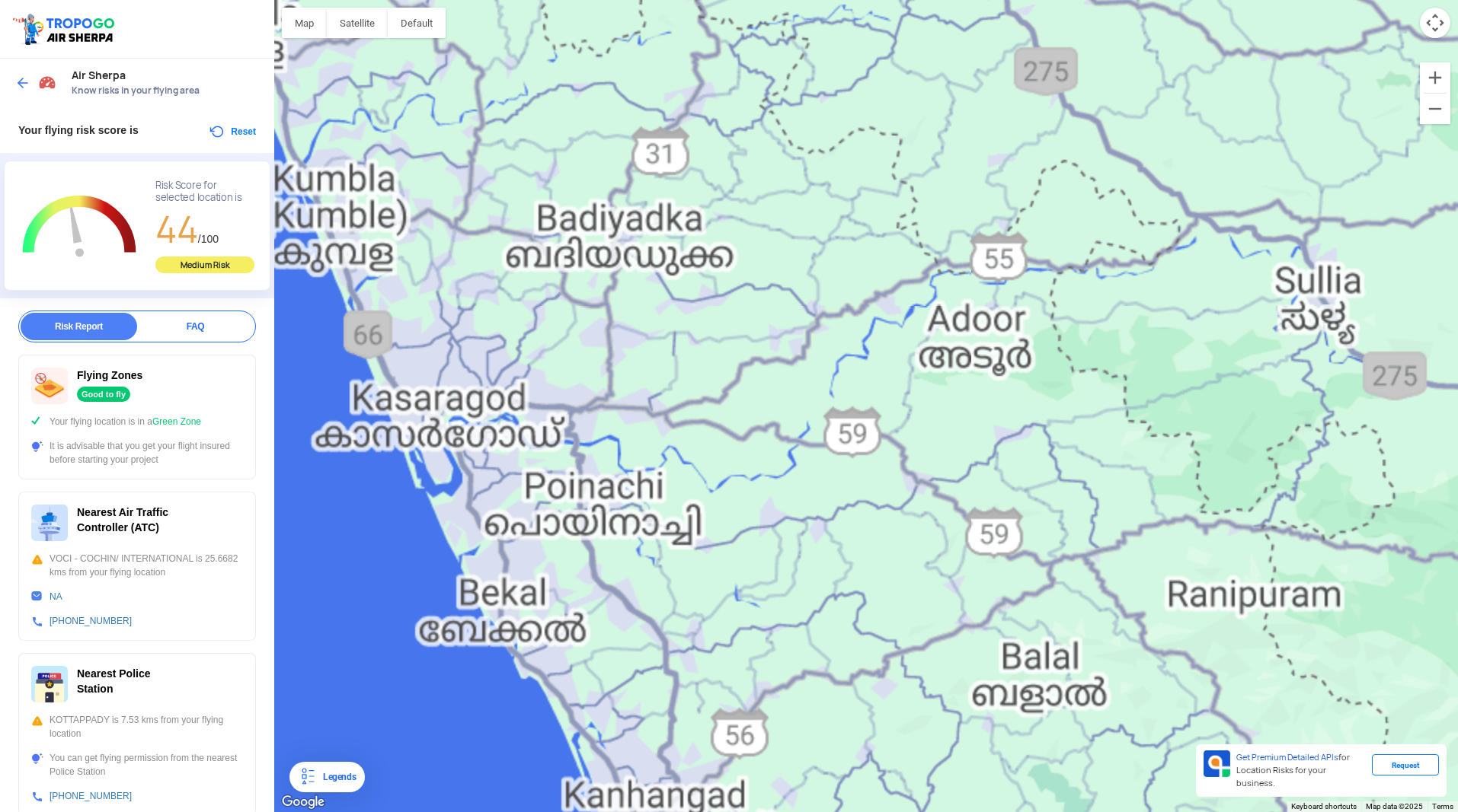
drag, startPoint x: 624, startPoint y: 564, endPoint x: 630, endPoint y: 346, distance: 218.1
click at [587, 332] on div at bounding box center [866, 406] width 1184 height 812
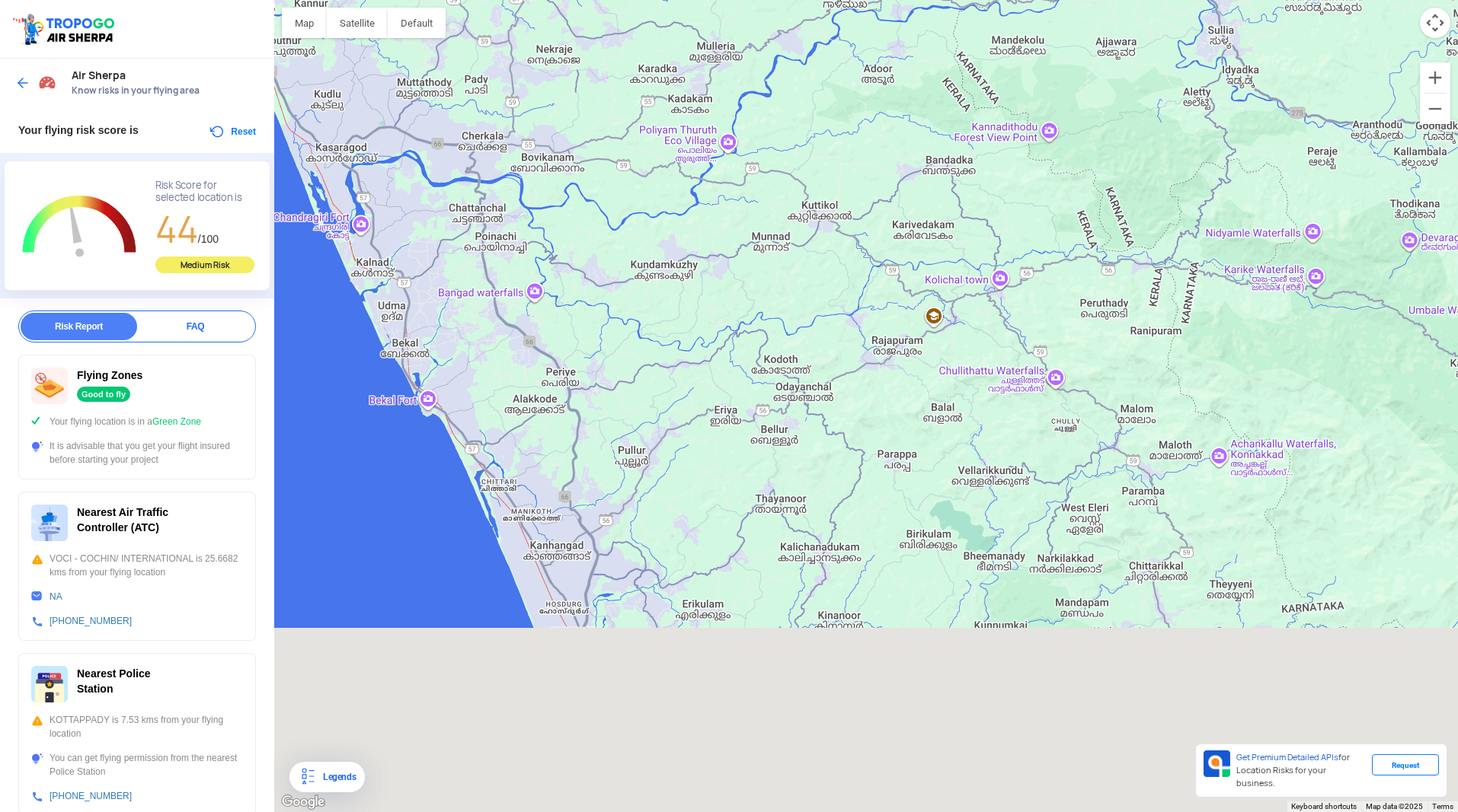
drag, startPoint x: 710, startPoint y: 519, endPoint x: 607, endPoint y: 261, distance: 277.8
click at [607, 261] on div at bounding box center [866, 406] width 1184 height 812
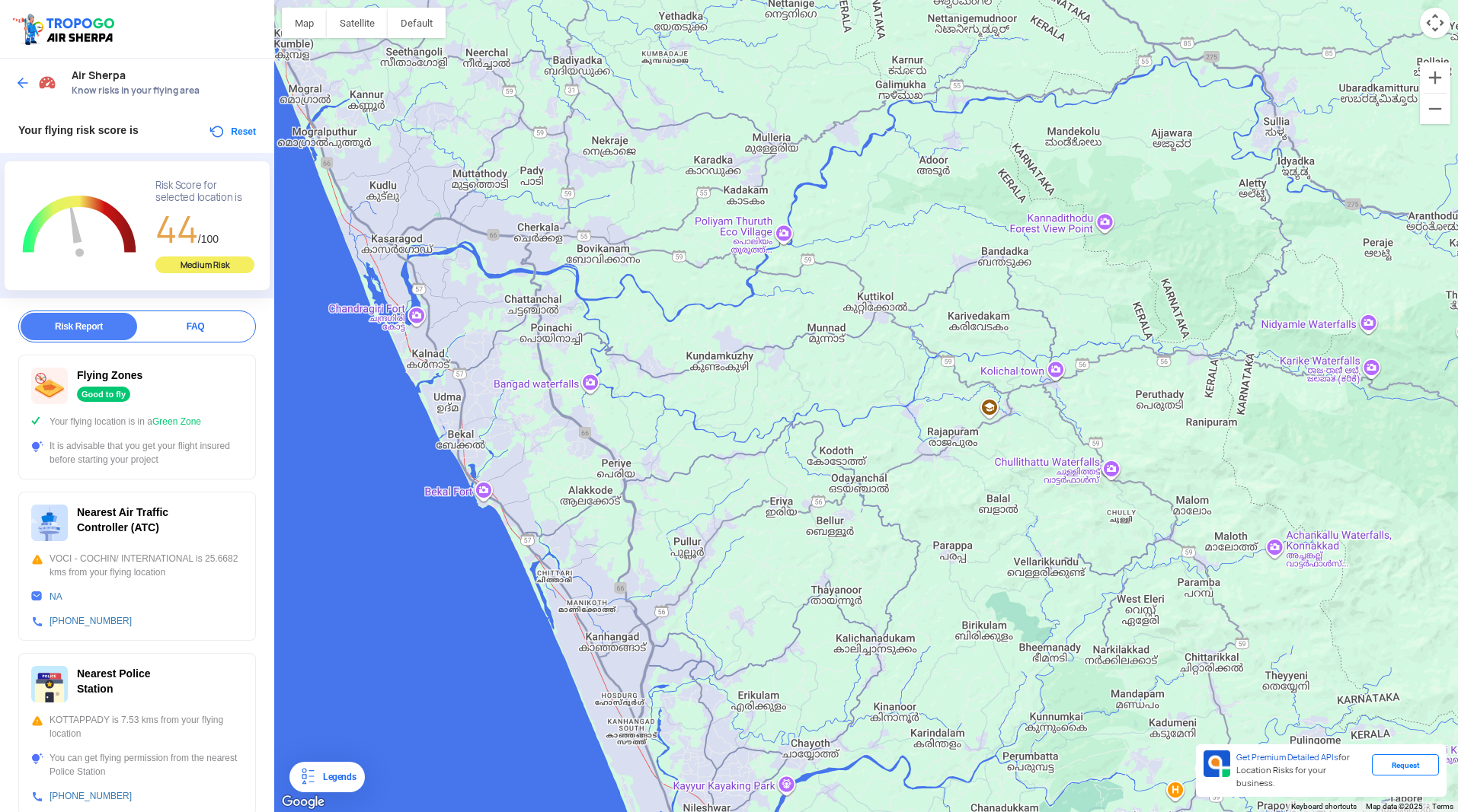
drag, startPoint x: 448, startPoint y: 308, endPoint x: 501, endPoint y: 395, distance: 101.9
click at [501, 395] on div at bounding box center [866, 406] width 1184 height 812
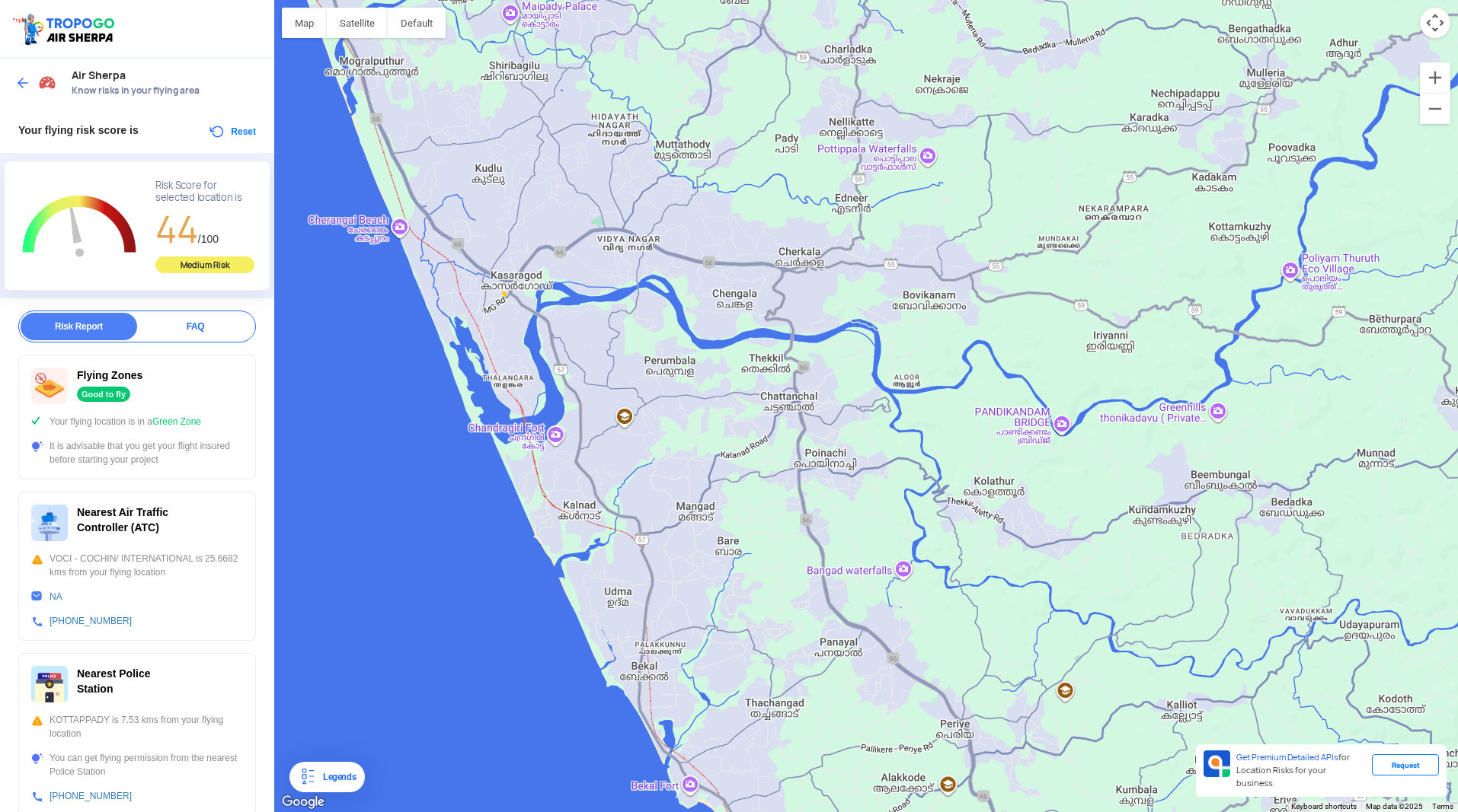
drag, startPoint x: 479, startPoint y: 274, endPoint x: 680, endPoint y: 355, distance: 216.7
click at [680, 355] on div at bounding box center [866, 406] width 1184 height 812
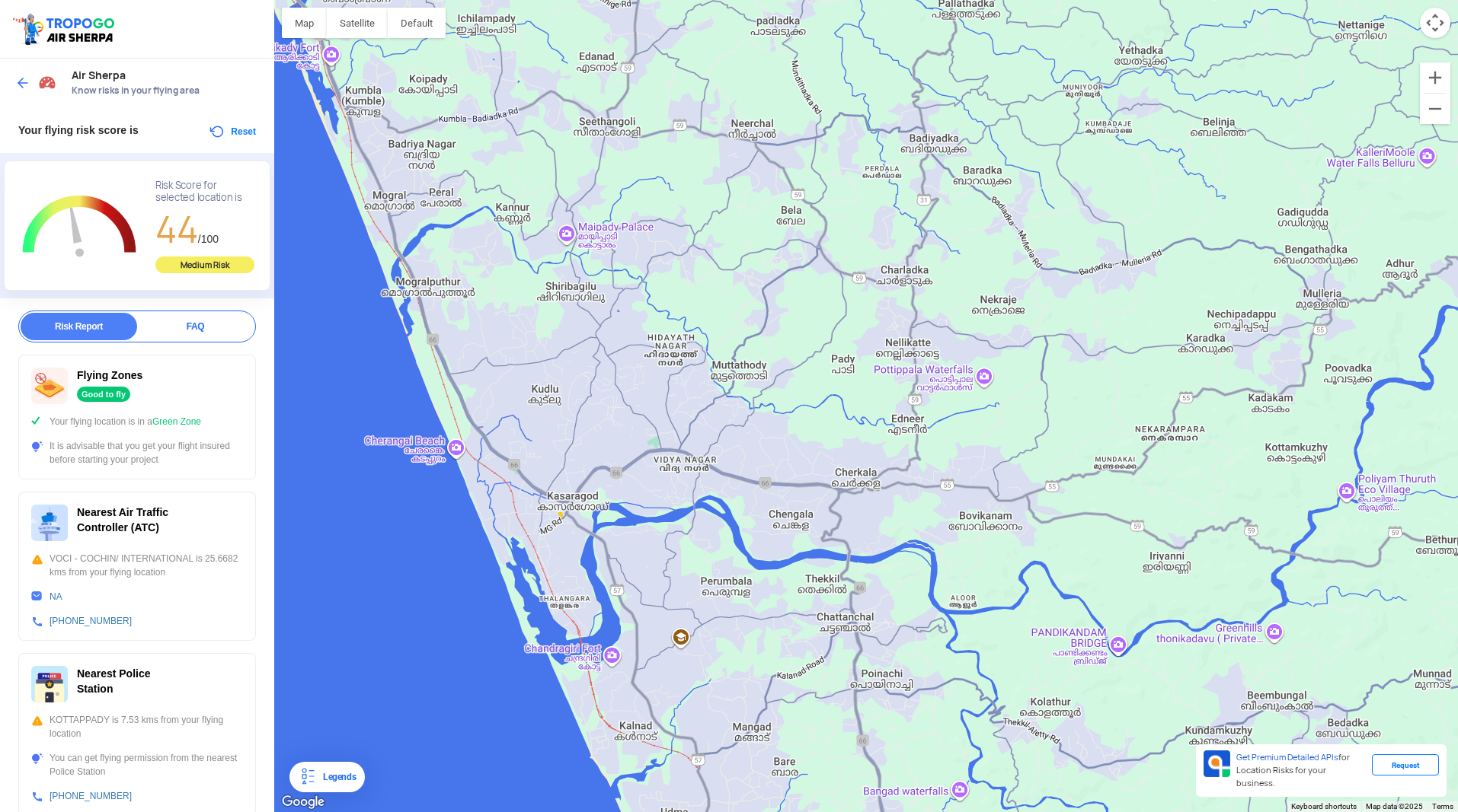
drag, startPoint x: 609, startPoint y: 289, endPoint x: 665, endPoint y: 510, distance: 228.0
click at [665, 510] on div at bounding box center [866, 406] width 1184 height 812
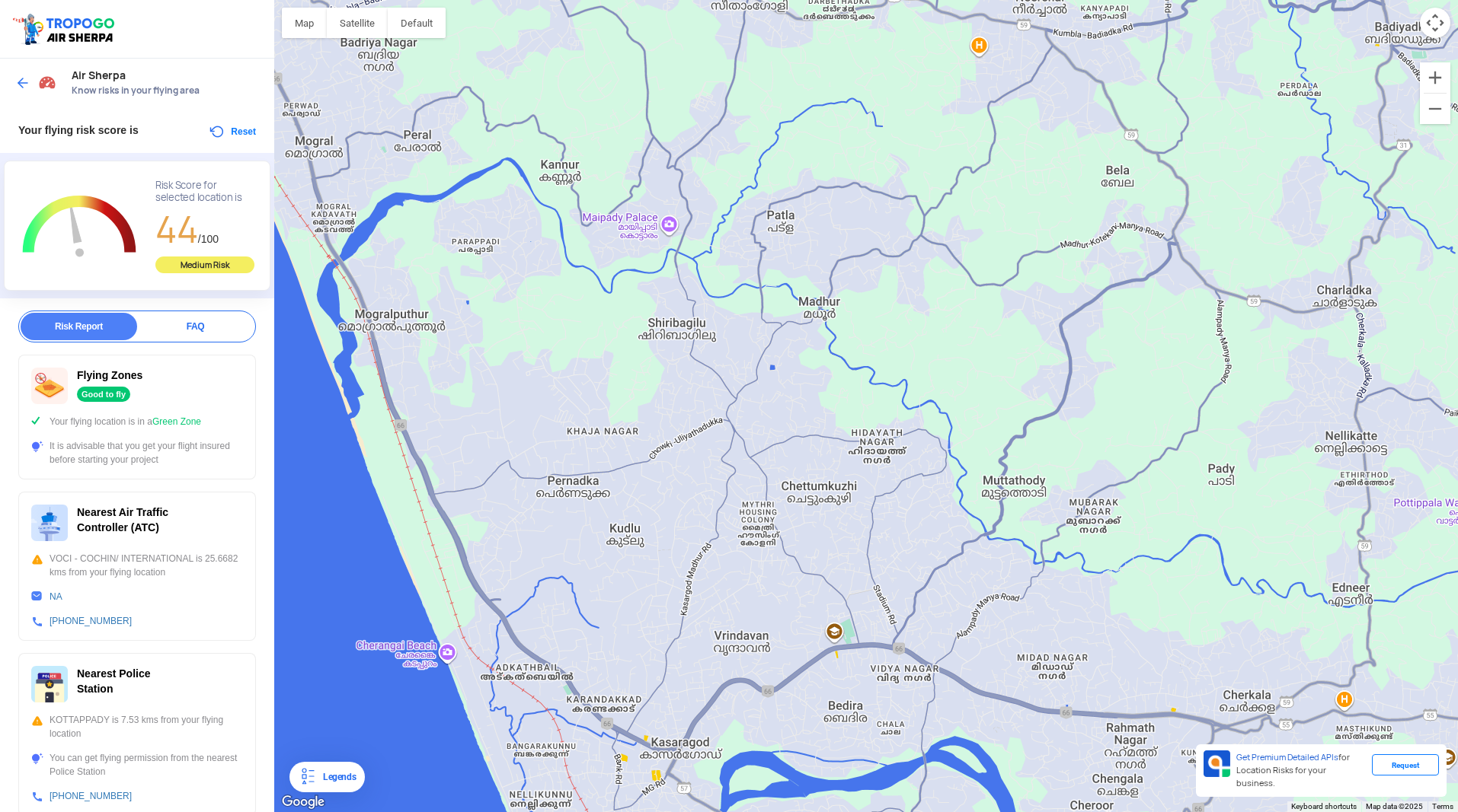
drag, startPoint x: 457, startPoint y: 385, endPoint x: 567, endPoint y: 469, distance: 138.4
click at [567, 469] on div at bounding box center [866, 406] width 1184 height 812
click at [547, 400] on div at bounding box center [866, 406] width 1184 height 812
click at [577, 395] on div at bounding box center [866, 406] width 1184 height 812
click at [578, 395] on div at bounding box center [866, 406] width 1184 height 812
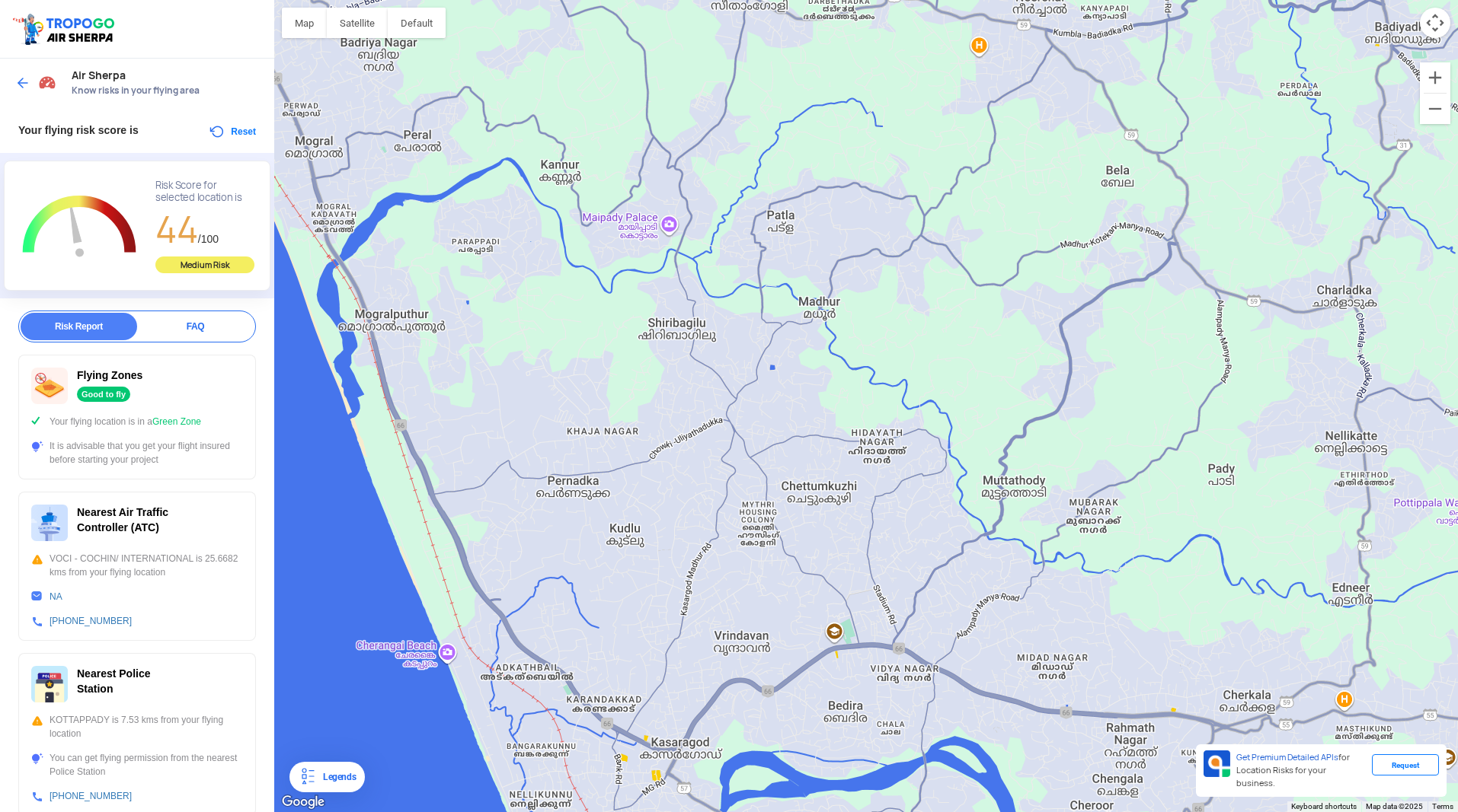
click at [578, 395] on div at bounding box center [866, 406] width 1184 height 812
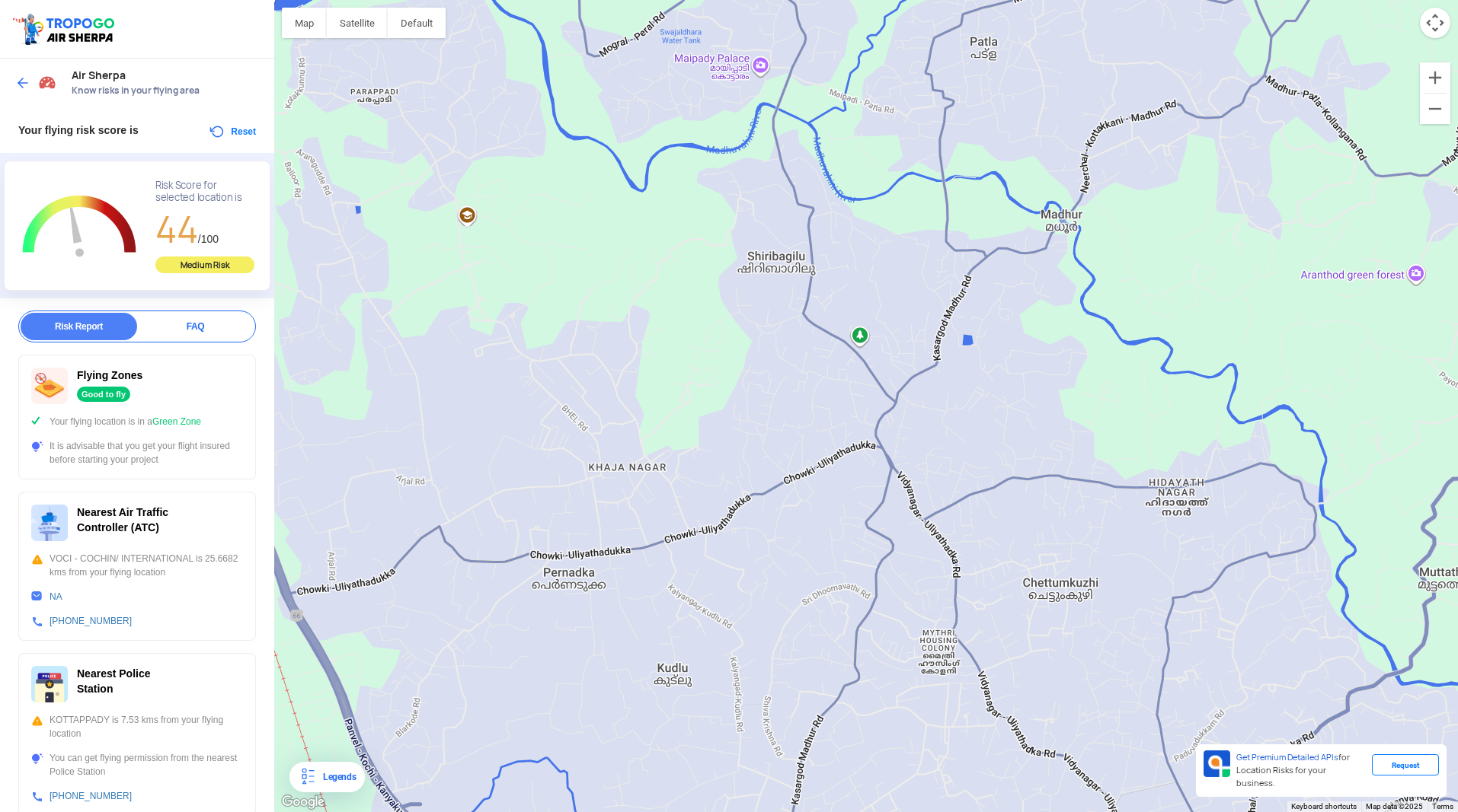
click at [578, 404] on div at bounding box center [866, 406] width 1184 height 812
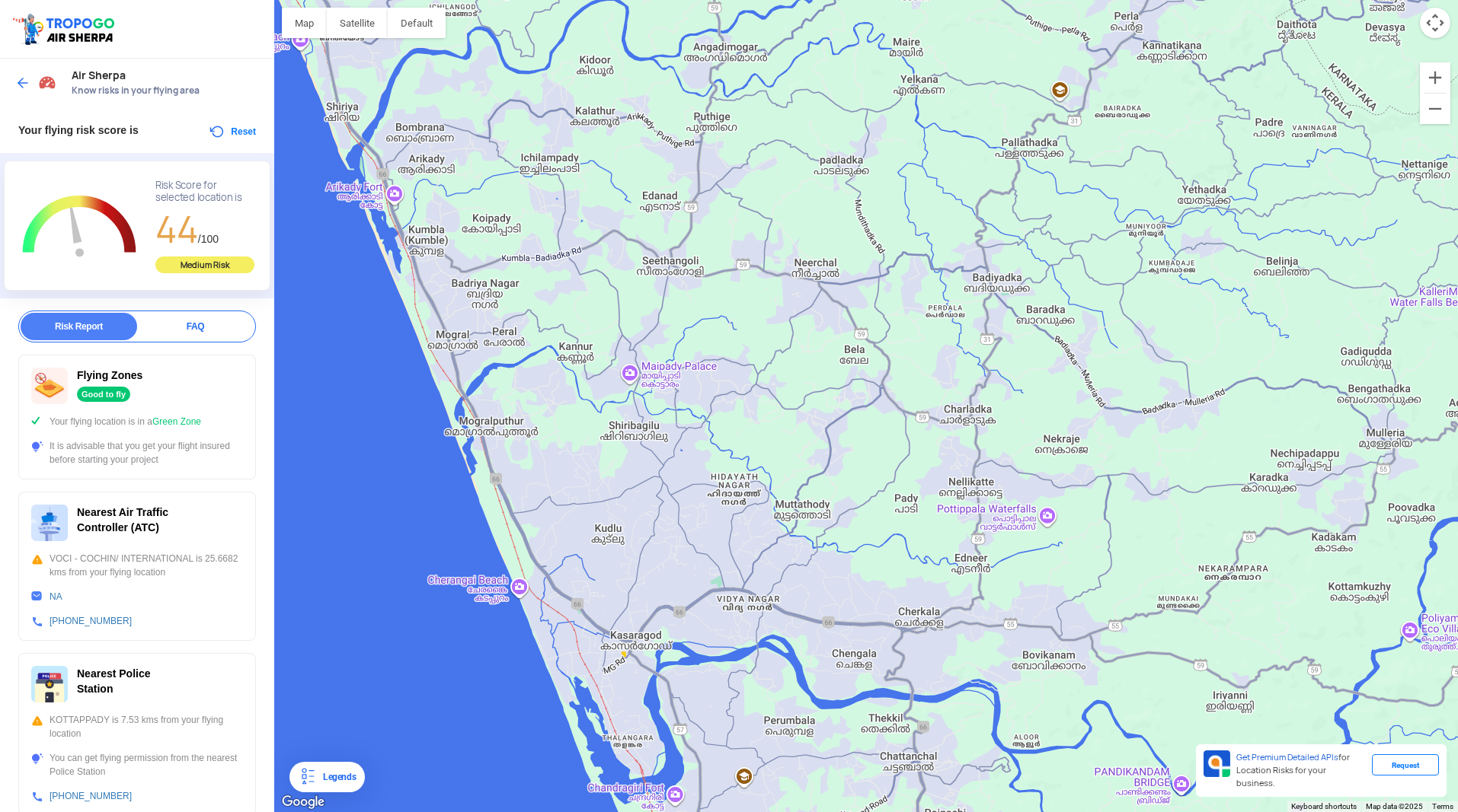
click at [226, 132] on button "Reset" at bounding box center [232, 132] width 48 height 18
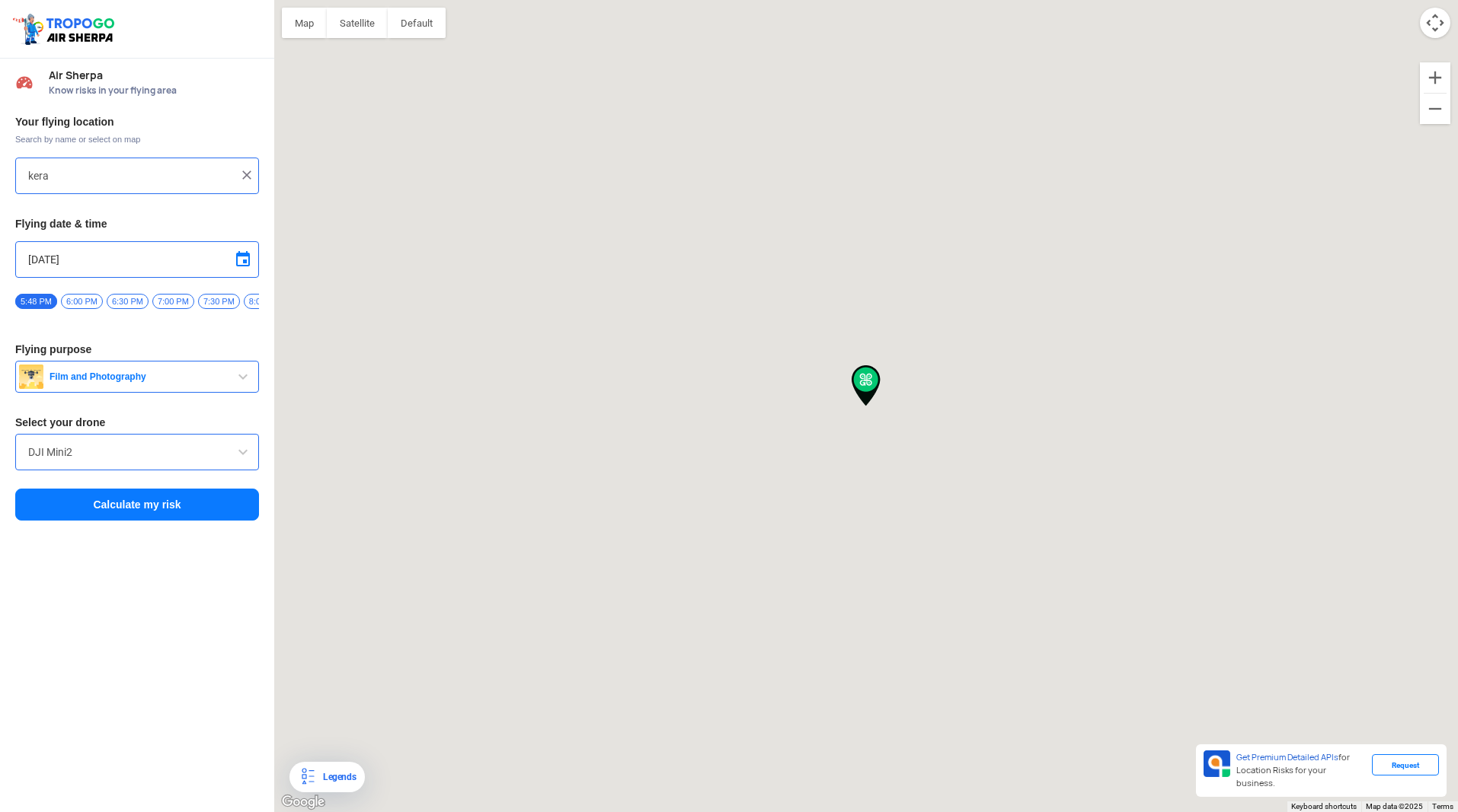
type input "Ayyampuzha, [GEOGRAPHIC_DATA] 686681, [GEOGRAPHIC_DATA]"
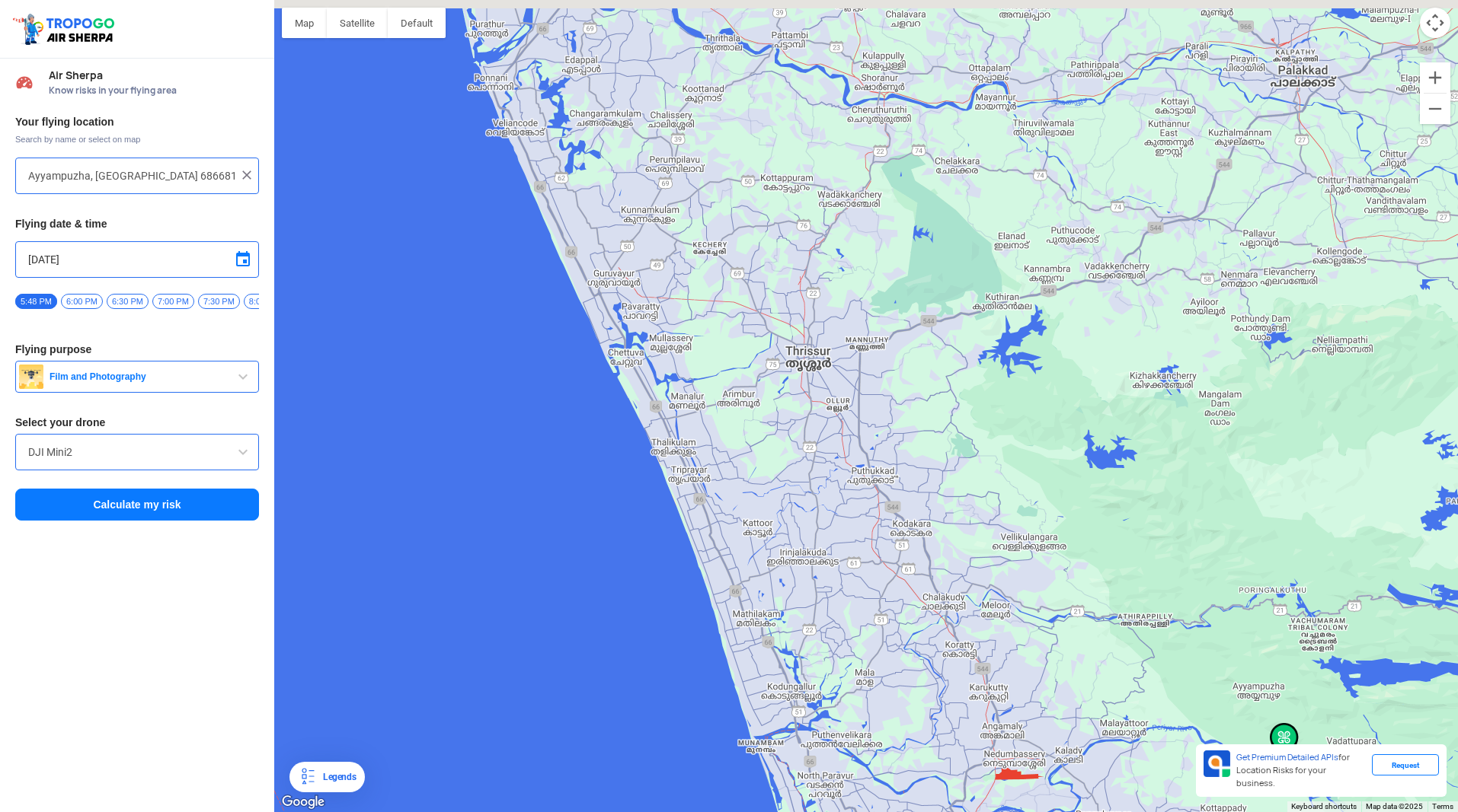
drag, startPoint x: 449, startPoint y: 299, endPoint x: 858, endPoint y: 660, distance: 545.5
click at [860, 660] on div at bounding box center [866, 406] width 1184 height 812
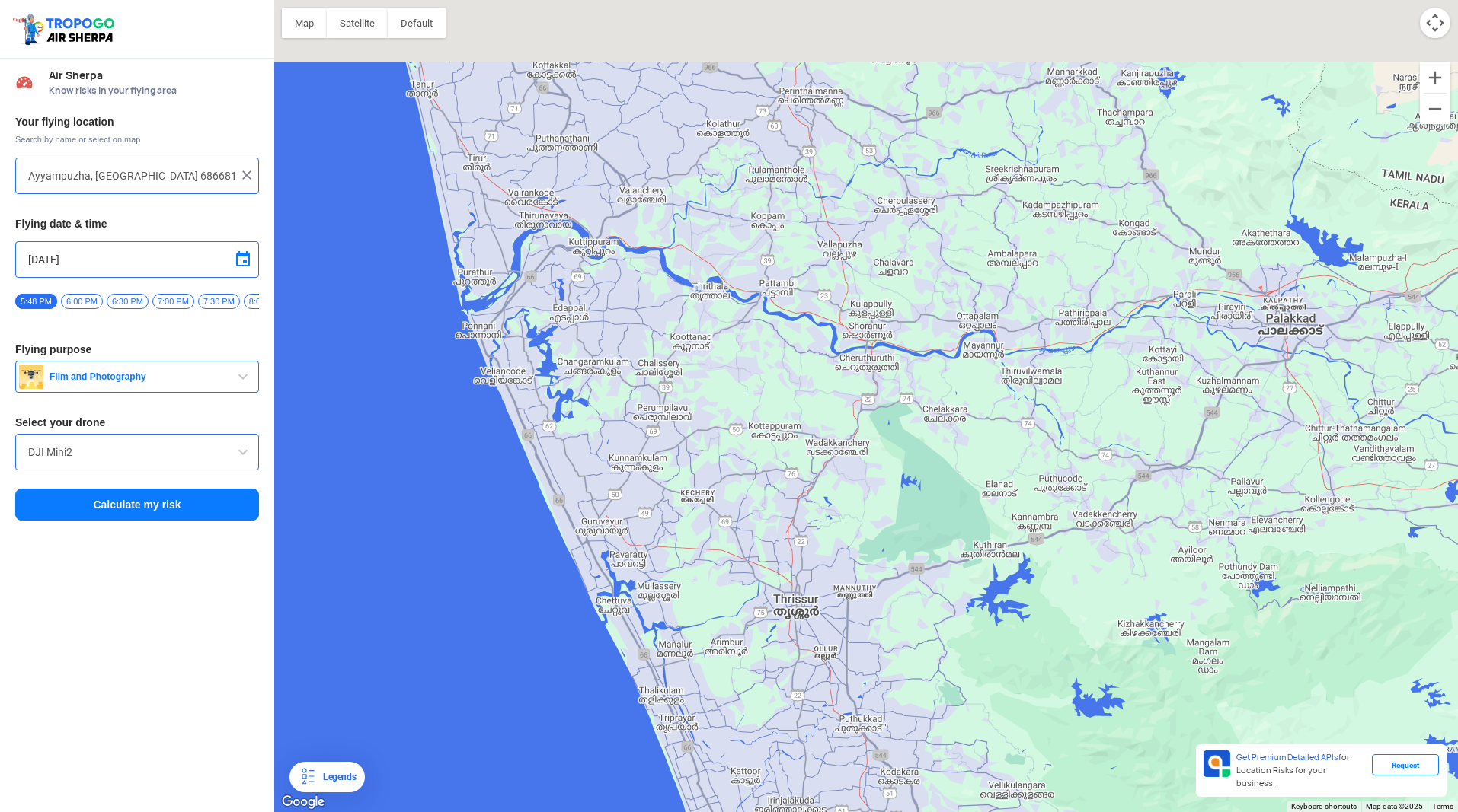
drag, startPoint x: 635, startPoint y: 254, endPoint x: 617, endPoint y: 443, distance: 189.9
click at [631, 460] on div at bounding box center [866, 406] width 1184 height 812
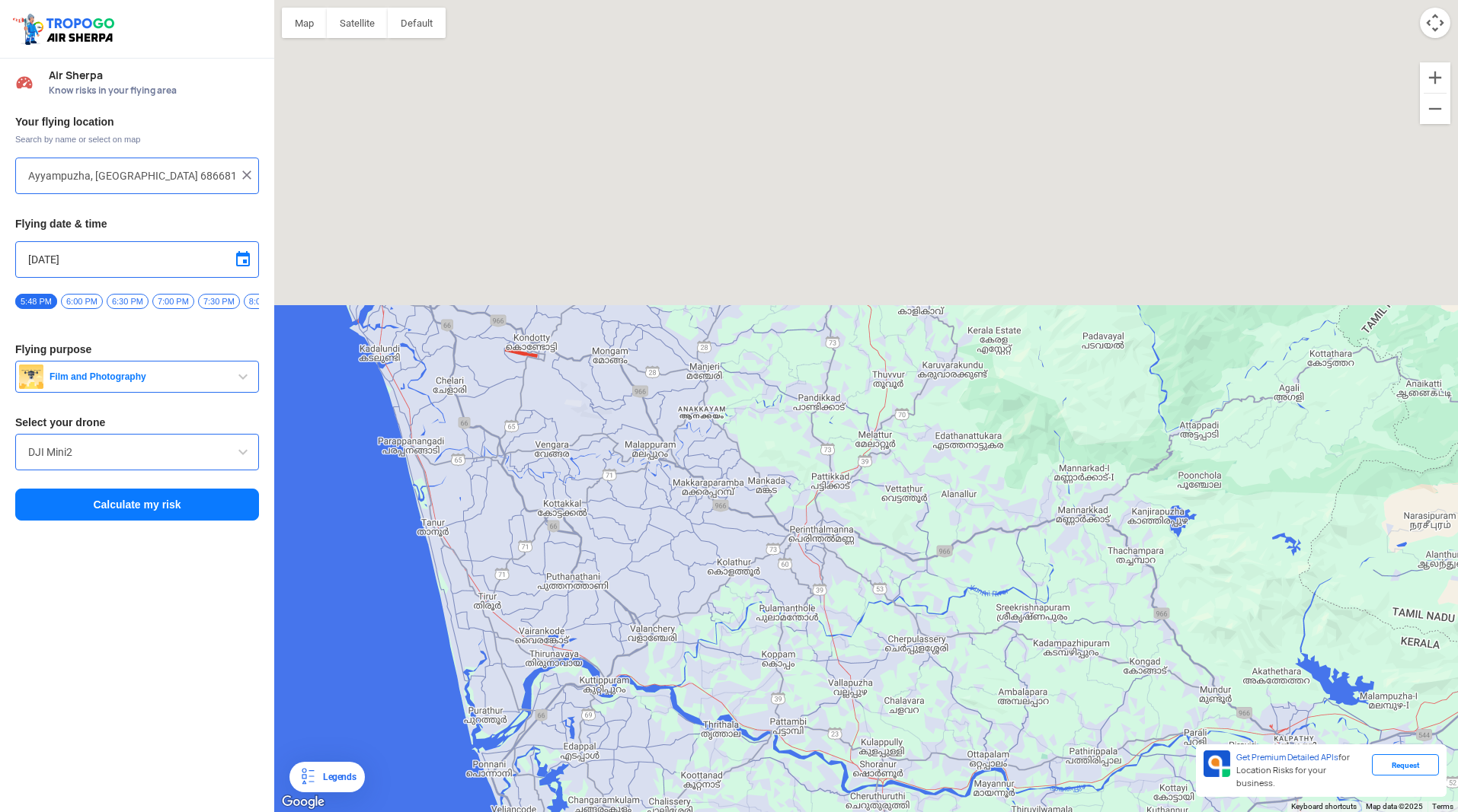
drag, startPoint x: 485, startPoint y: 362, endPoint x: 496, endPoint y: 671, distance: 309.2
click at [496, 673] on div at bounding box center [866, 406] width 1184 height 812
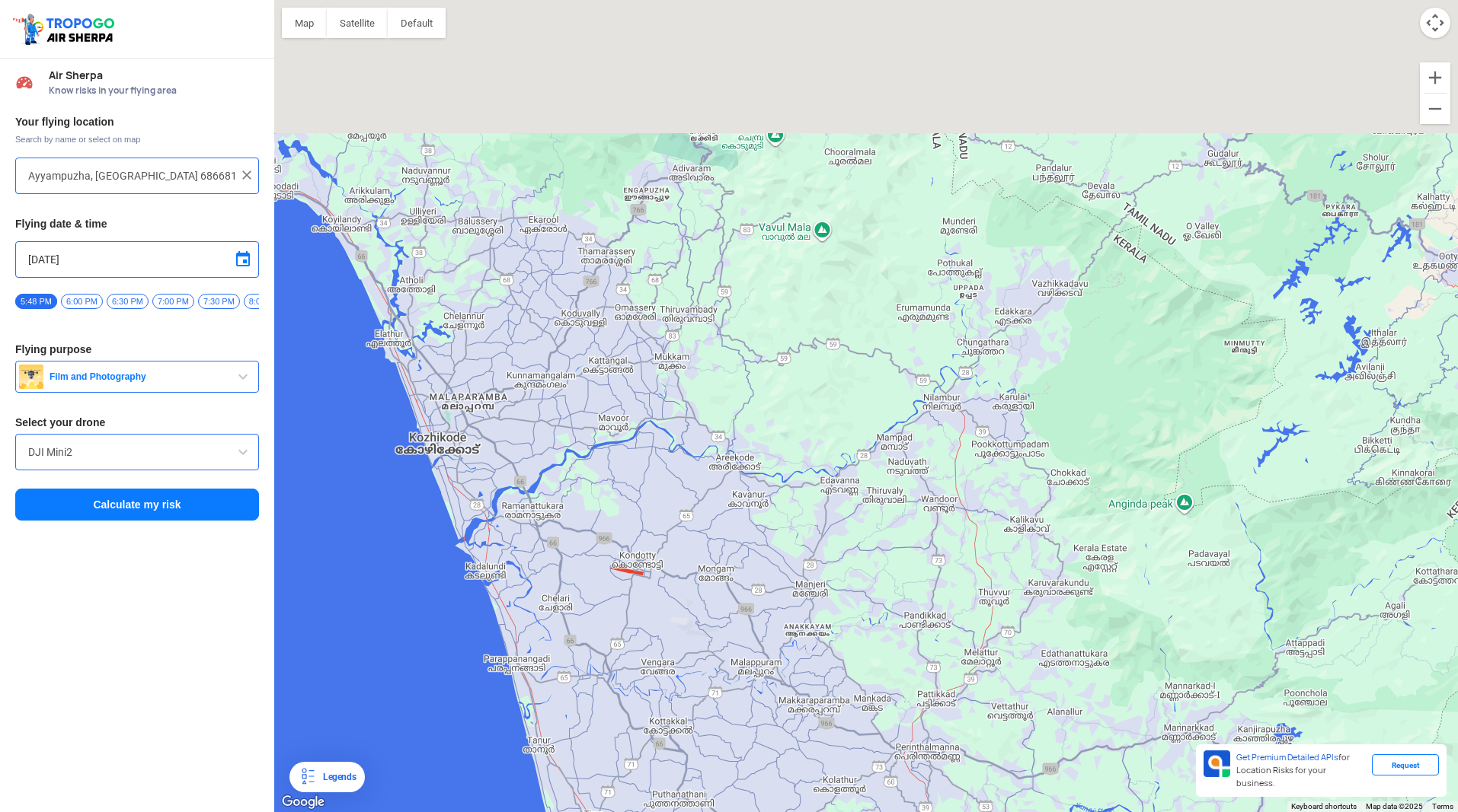
drag, startPoint x: 518, startPoint y: 420, endPoint x: 624, endPoint y: 644, distance: 247.8
click at [624, 644] on div at bounding box center [866, 406] width 1184 height 812
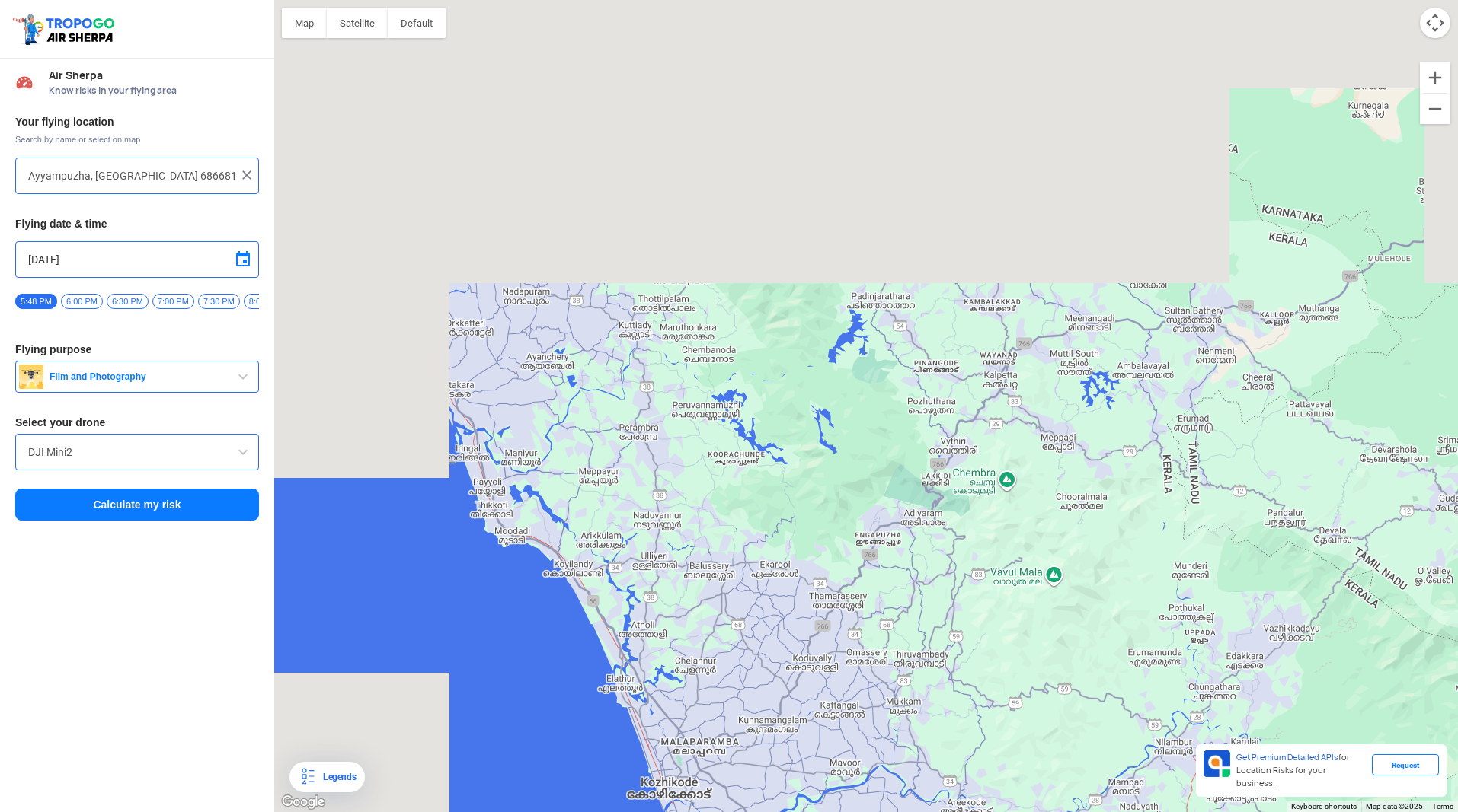
drag, startPoint x: 486, startPoint y: 343, endPoint x: 723, endPoint y: 693, distance: 422.7
click at [723, 693] on div at bounding box center [866, 406] width 1184 height 812
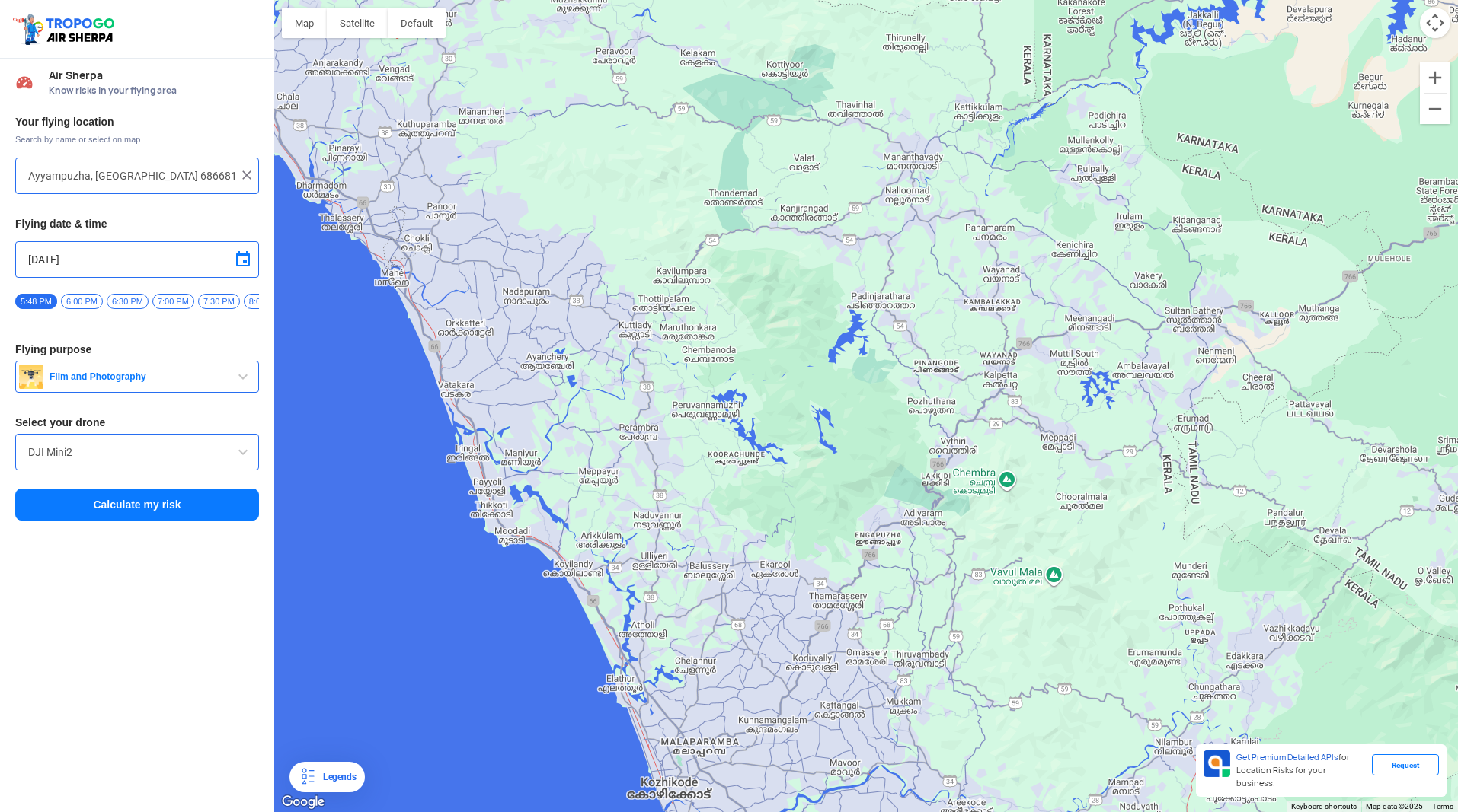
drag, startPoint x: 245, startPoint y: 170, endPoint x: 234, endPoint y: 174, distance: 11.7
click at [245, 171] on img at bounding box center [247, 175] width 15 height 15
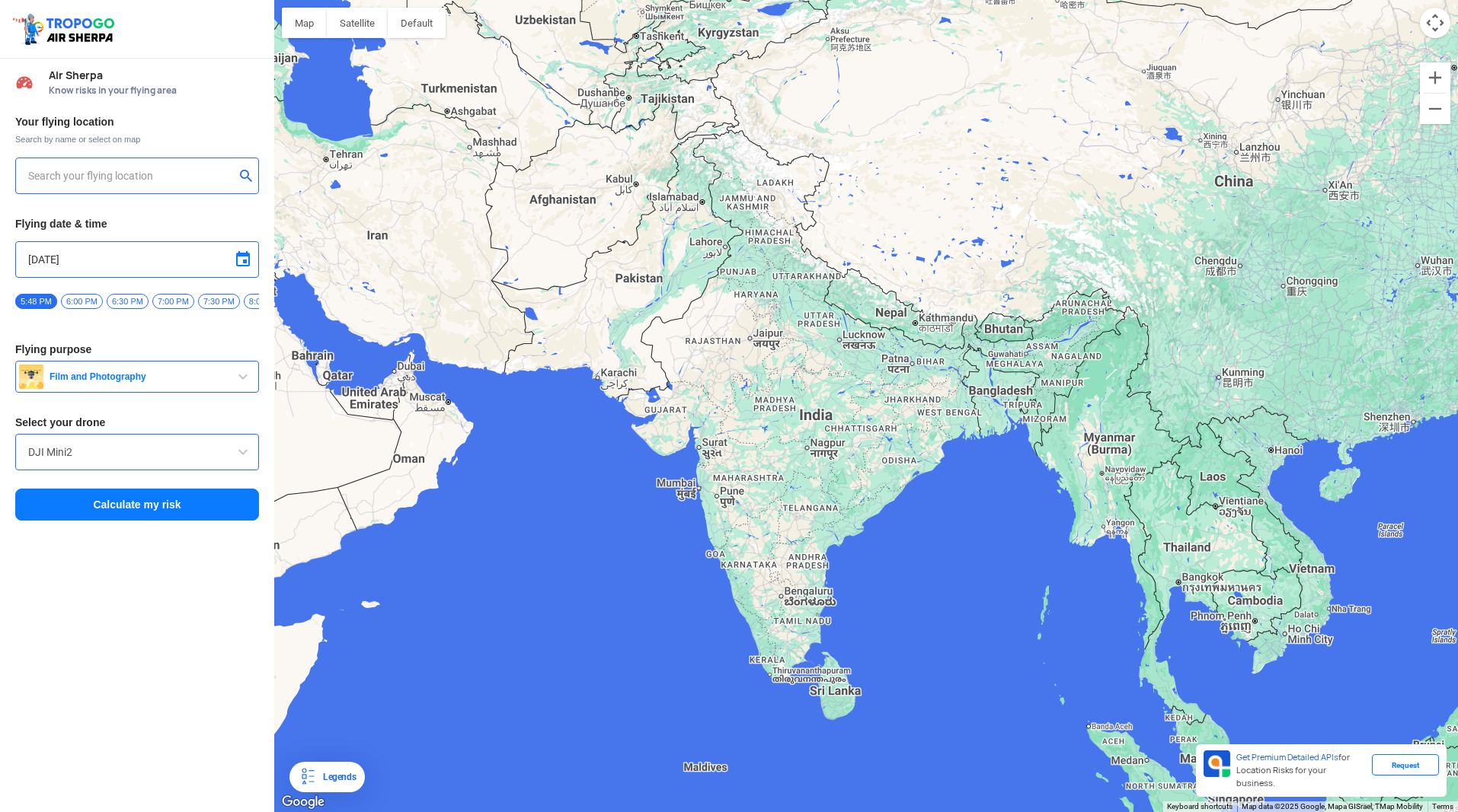
click at [193, 177] on input "text" at bounding box center [131, 176] width 207 height 18
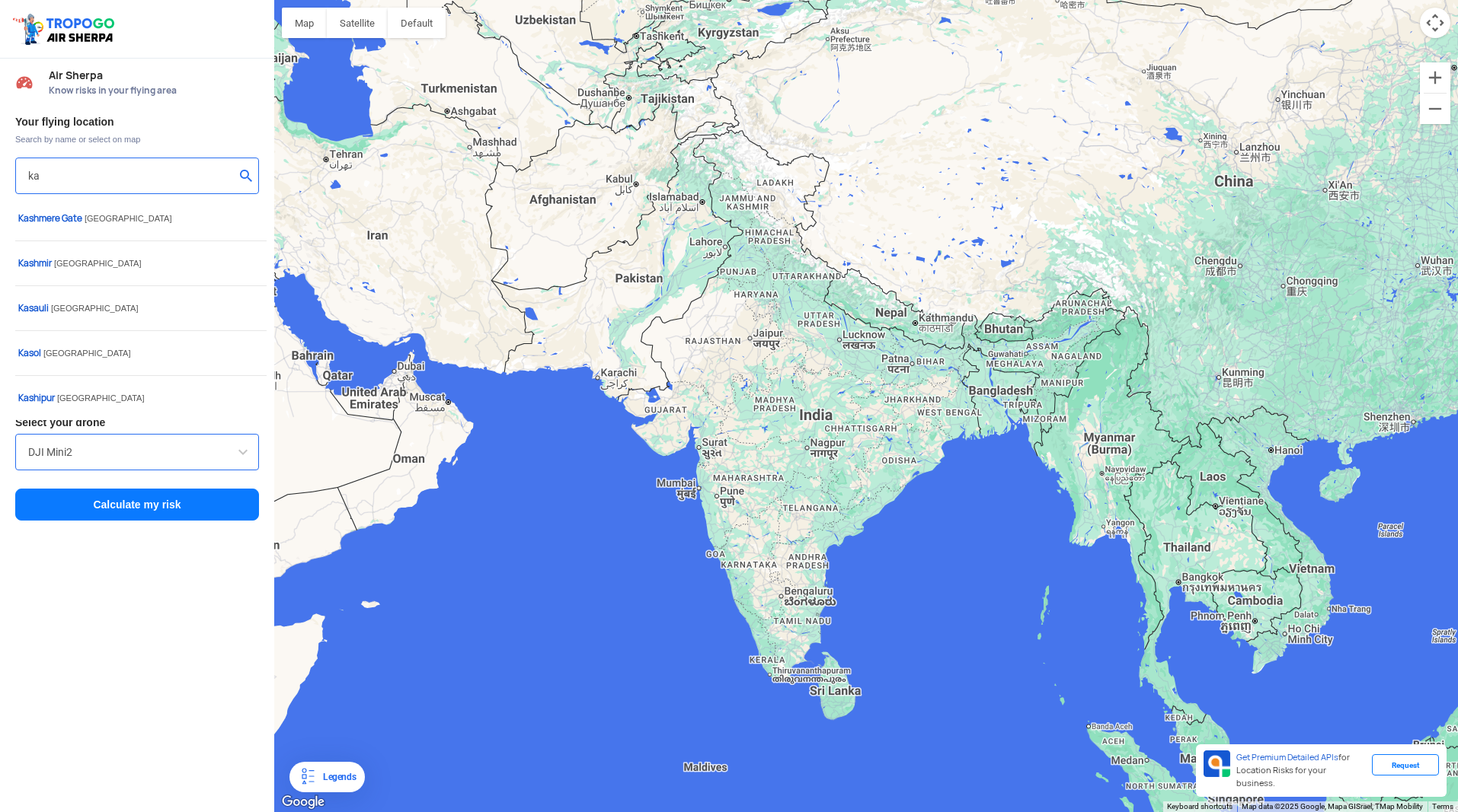
type input "k"
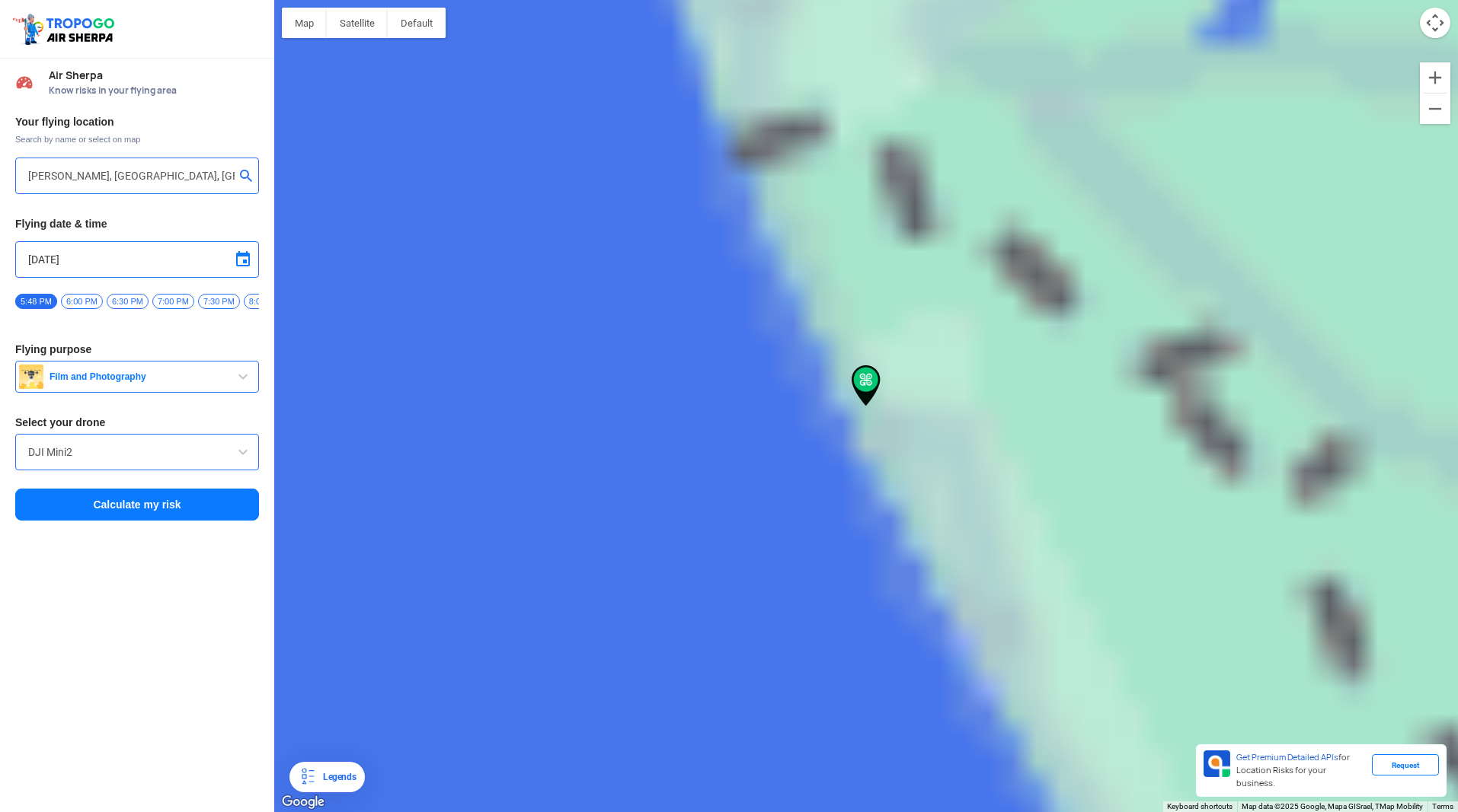
type input "[PERSON_NAME], [GEOGRAPHIC_DATA] 671124, [GEOGRAPHIC_DATA]"
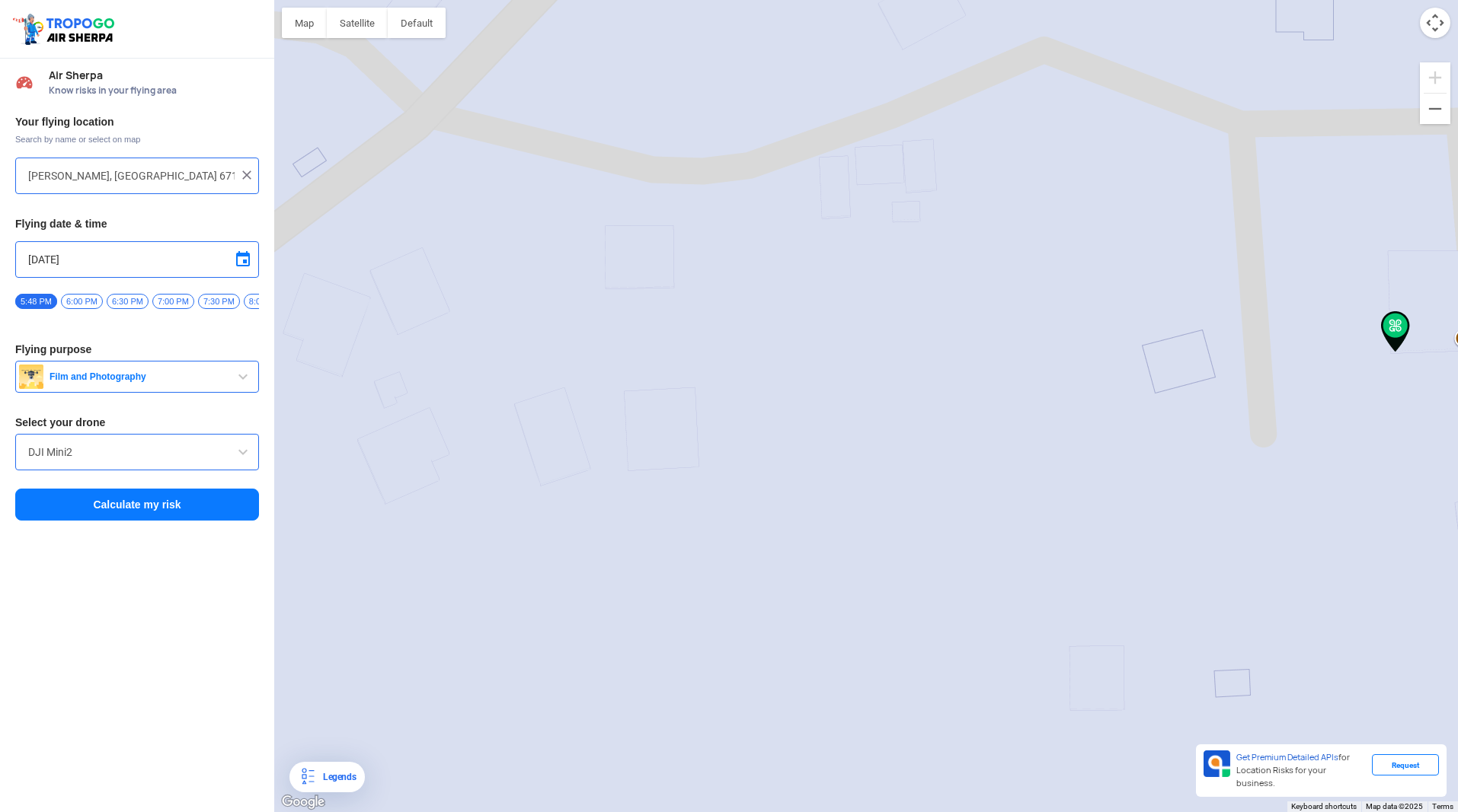
click at [245, 177] on img at bounding box center [247, 175] width 15 height 15
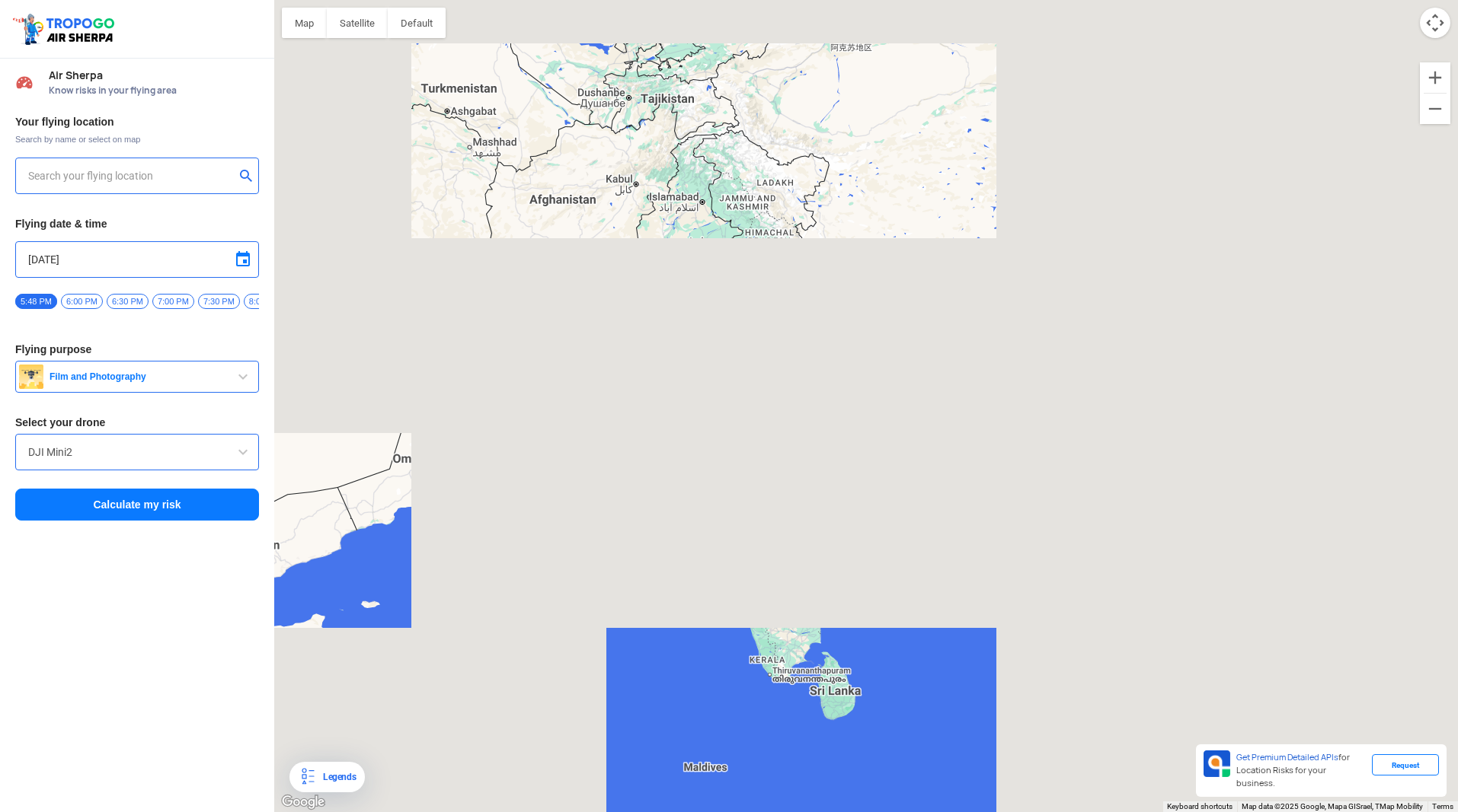
click at [192, 171] on input "text" at bounding box center [131, 176] width 207 height 18
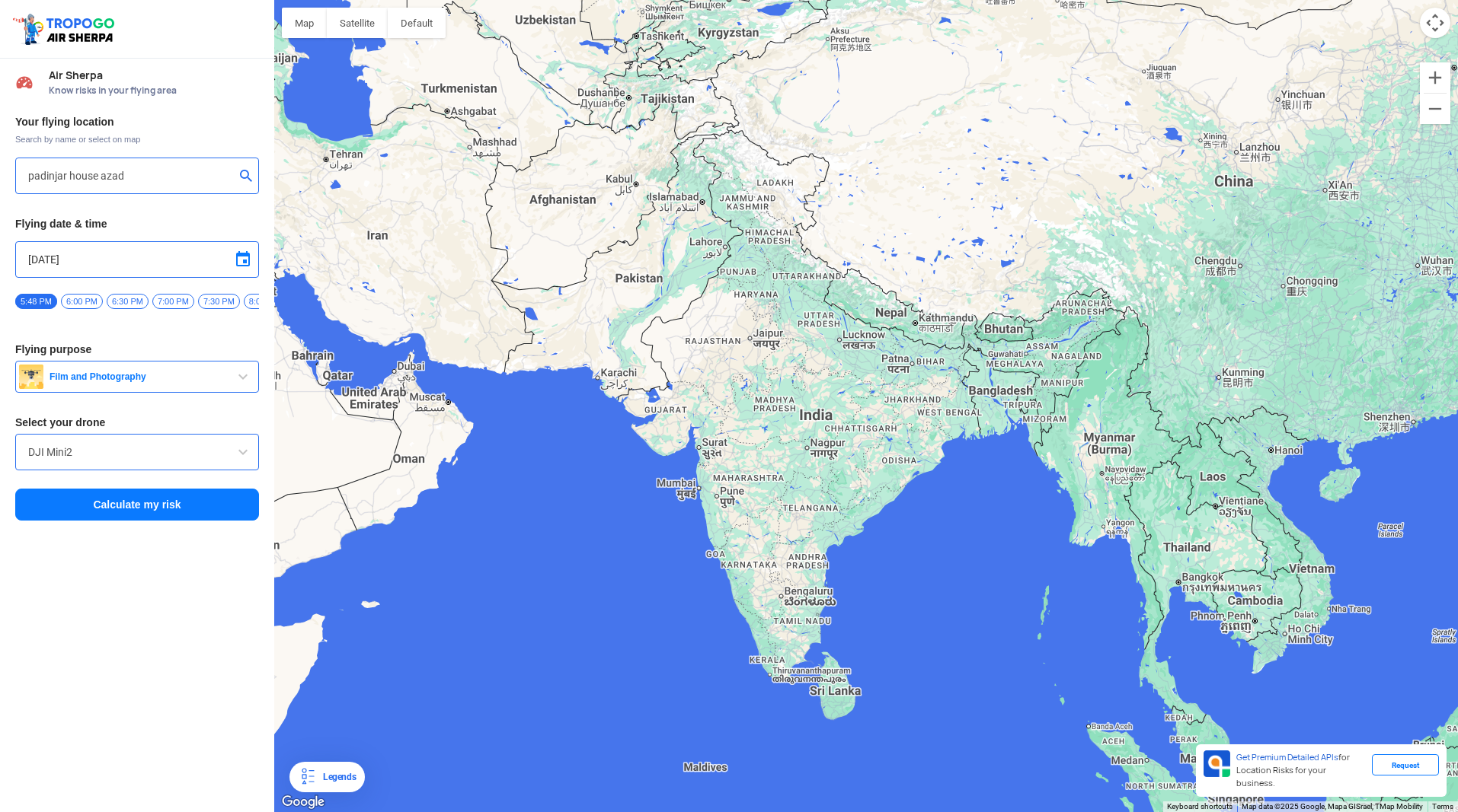
click at [185, 176] on input "padinjar house azad" at bounding box center [131, 176] width 207 height 18
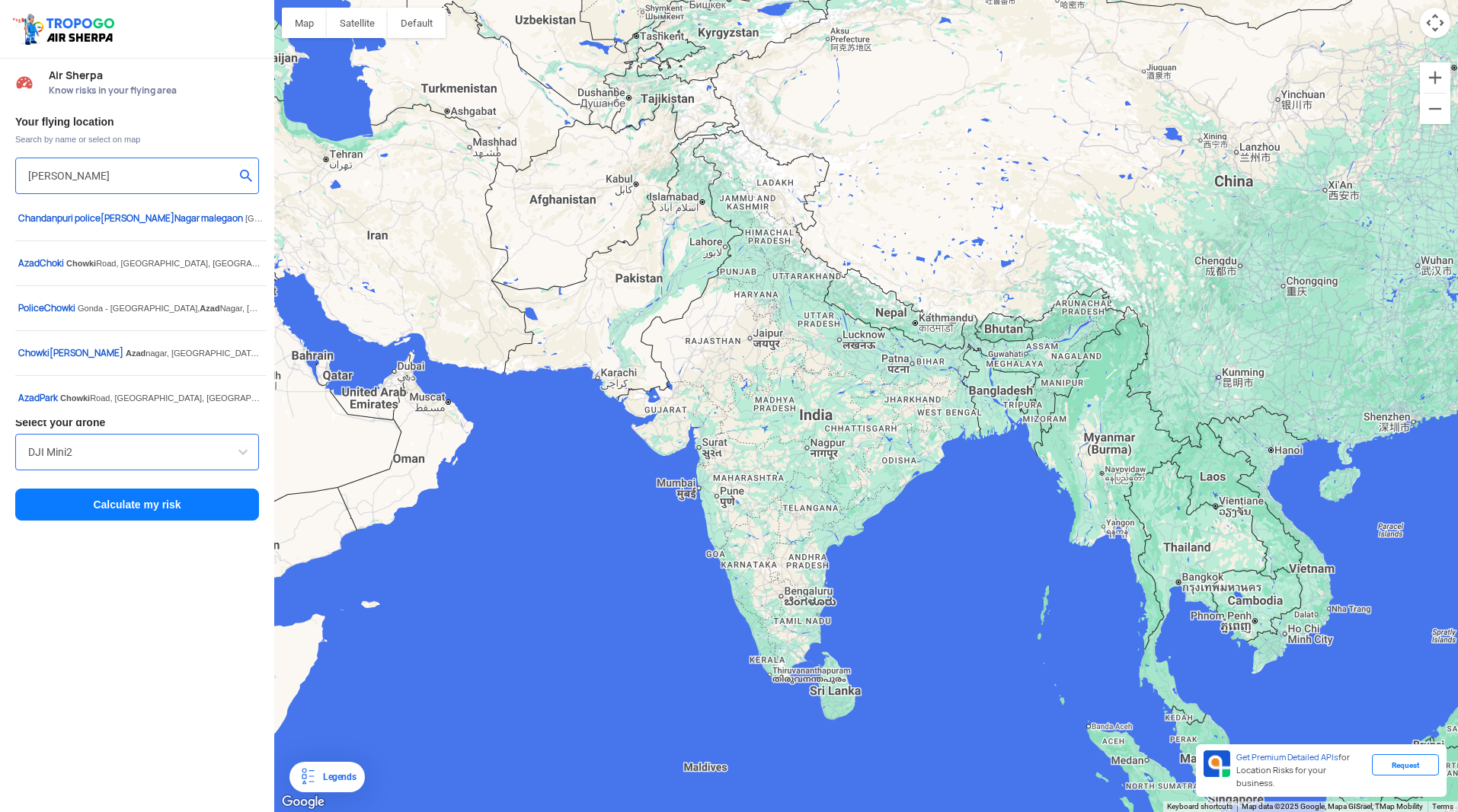
click at [120, 168] on input "[PERSON_NAME]" at bounding box center [131, 176] width 207 height 18
click at [121, 168] on input "[PERSON_NAME]" at bounding box center [131, 176] width 207 height 18
type input "z"
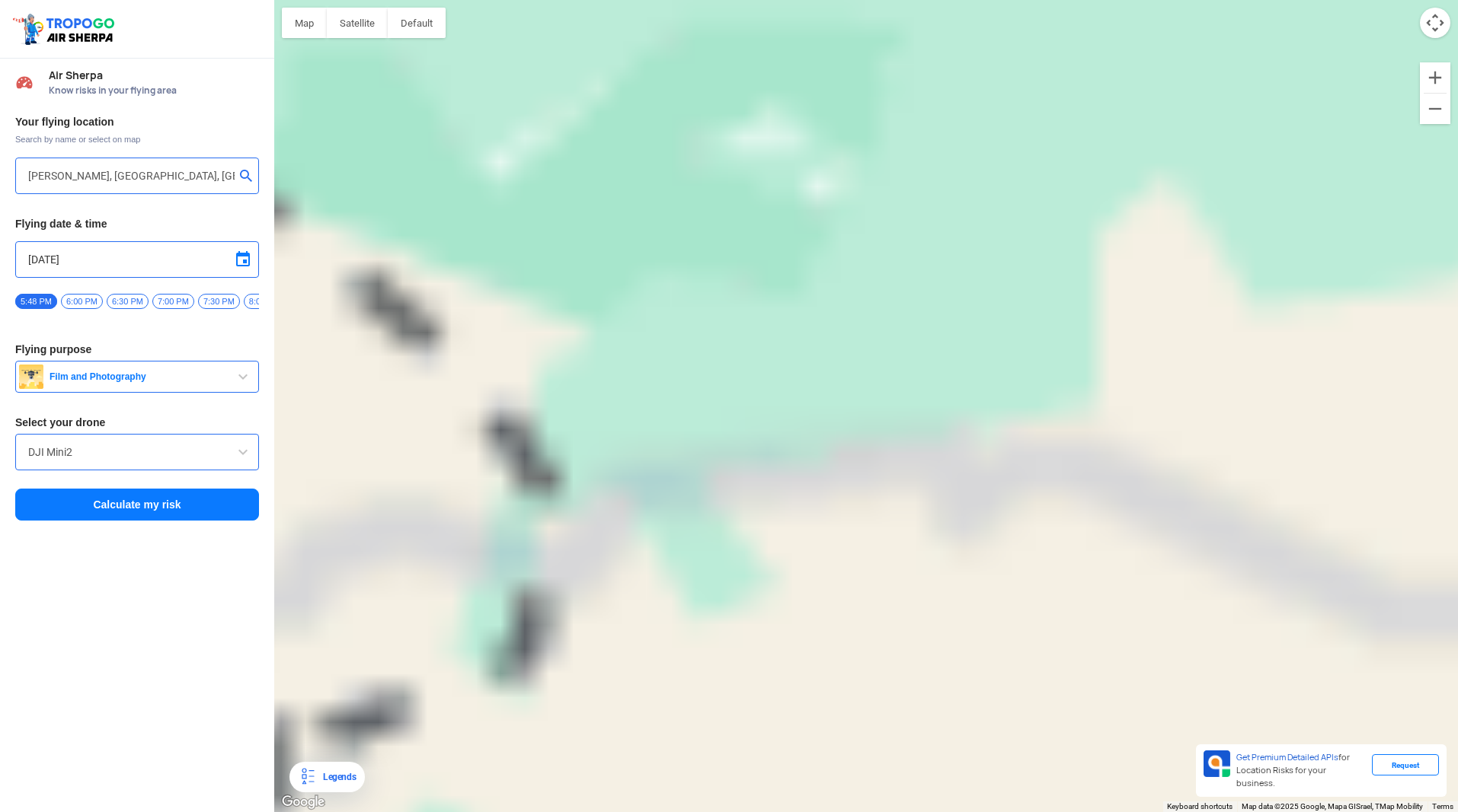
type input "[PERSON_NAME], [GEOGRAPHIC_DATA] 671124, [GEOGRAPHIC_DATA]"
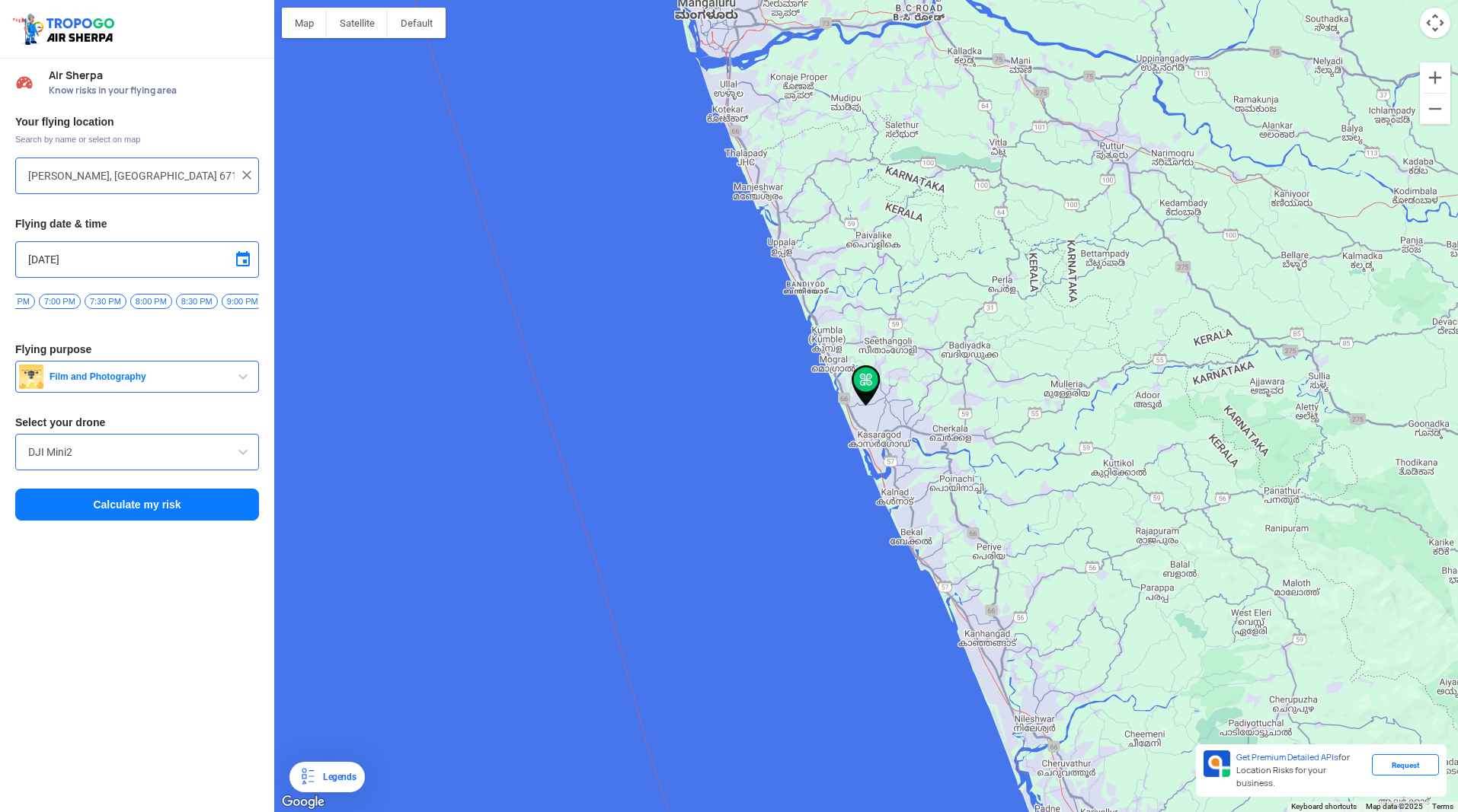
scroll to position [0, 114]
click at [186, 299] on span "8:30 PM" at bounding box center [196, 302] width 42 height 15
click at [204, 270] on div "[DATE]" at bounding box center [137, 260] width 244 height 37
click at [251, 257] on span at bounding box center [243, 260] width 18 height 18
click at [100, 385] on span "27" at bounding box center [98, 391] width 18 height 18
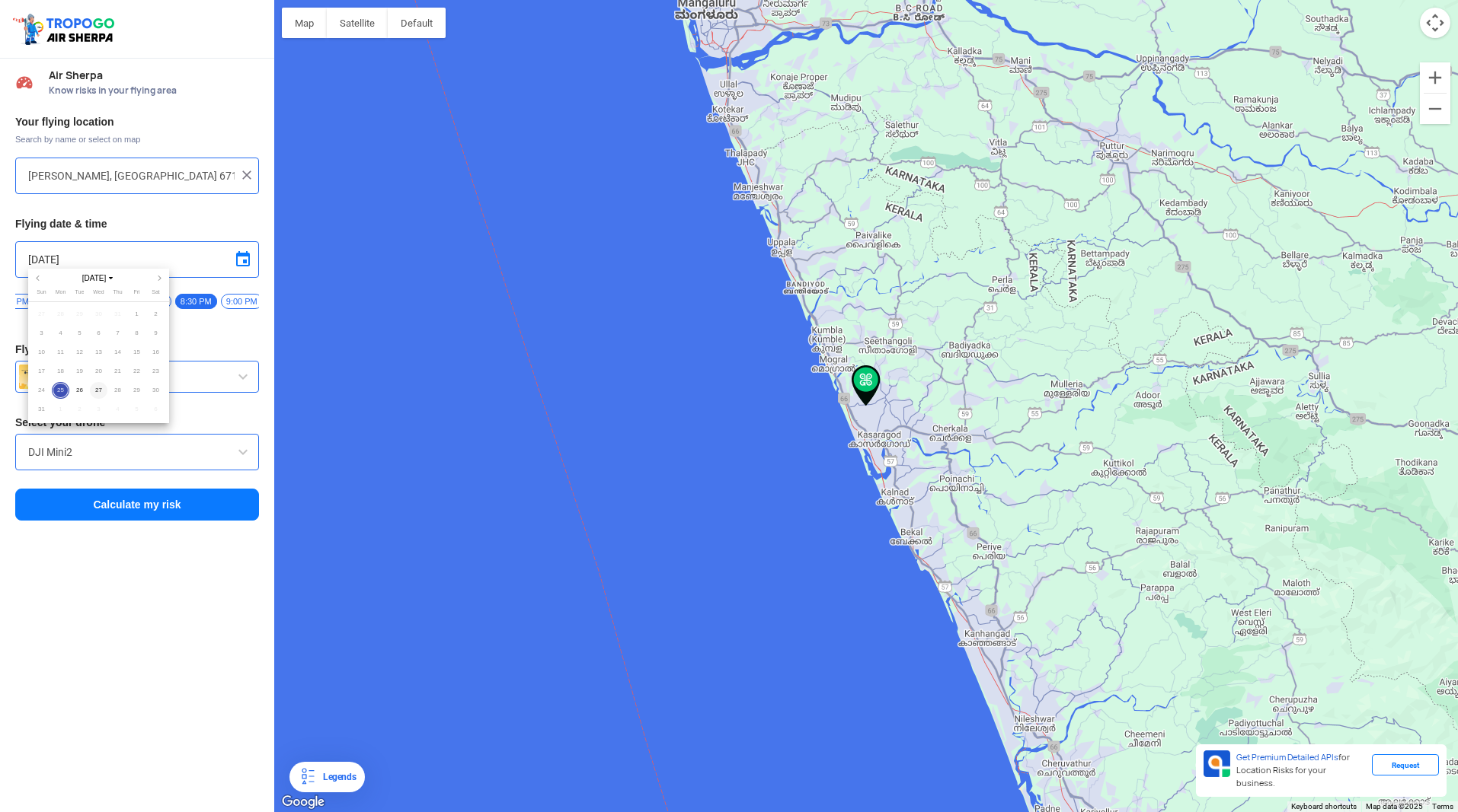
type input "[DATE]"
click at [120, 504] on button "Calculate my risk" at bounding box center [137, 505] width 244 height 32
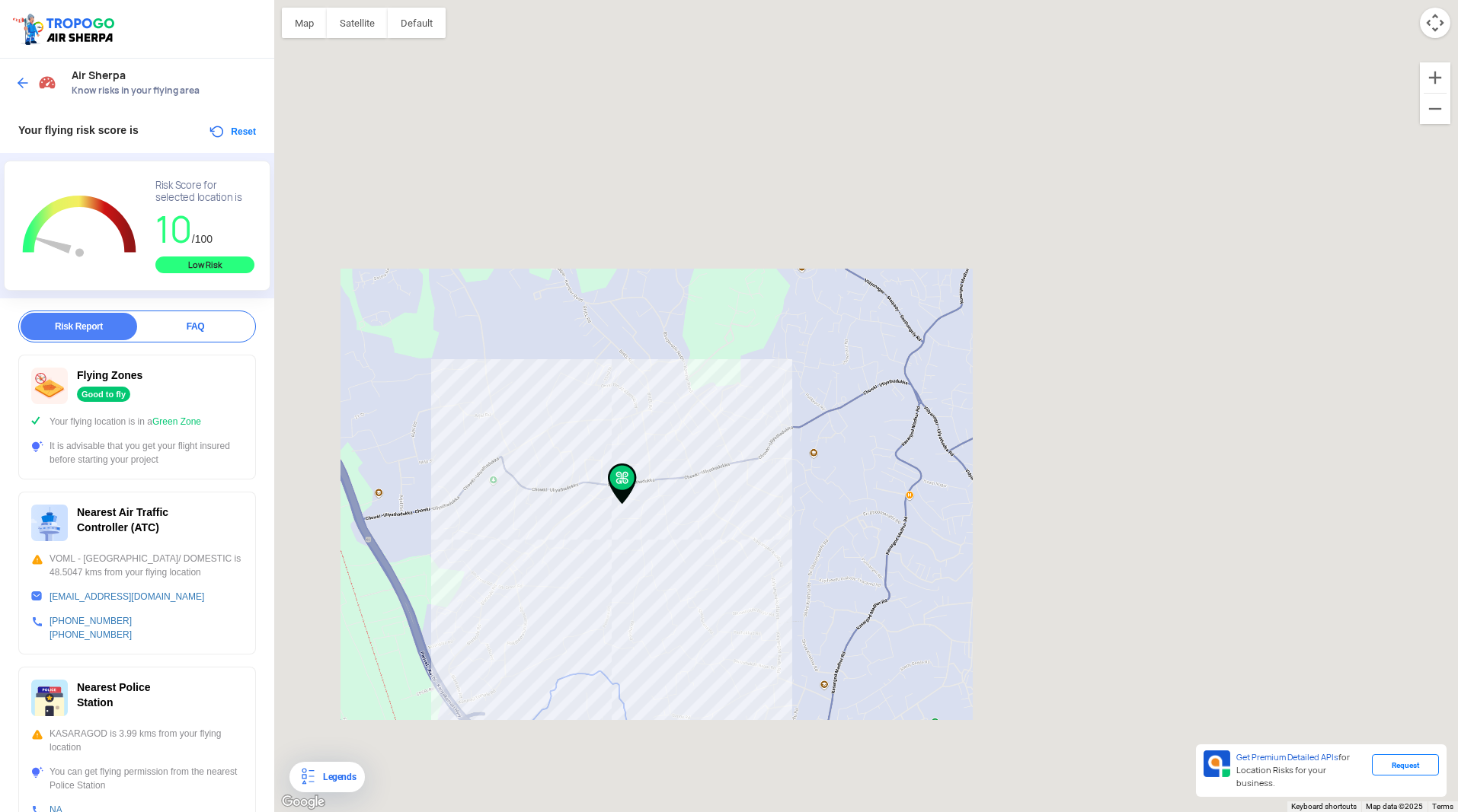
scroll to position [0, 0]
